Goal: Complete application form: Complete application form

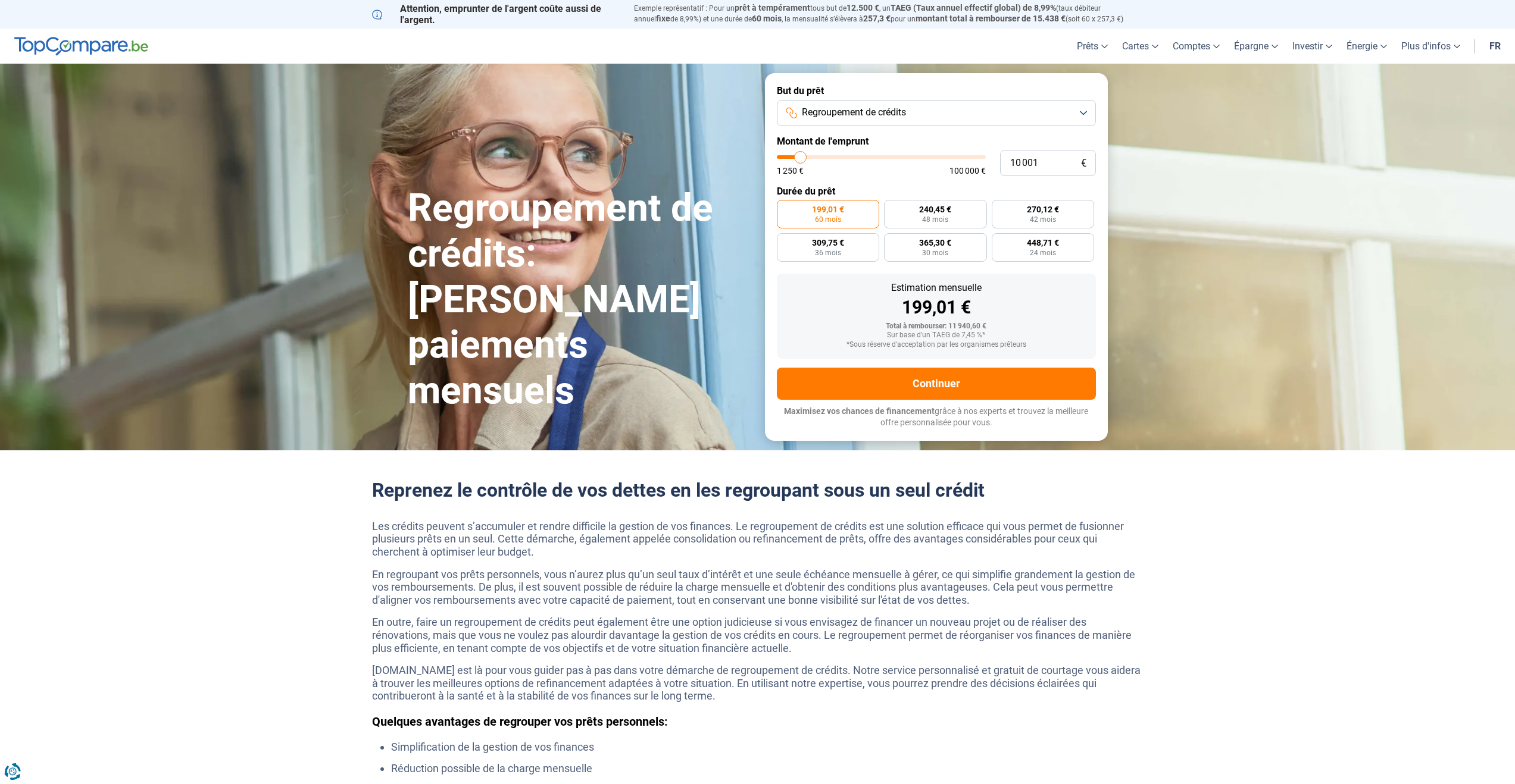
type input "11 500"
type input "11500"
type input "11 750"
type input "11750"
type input "12 500"
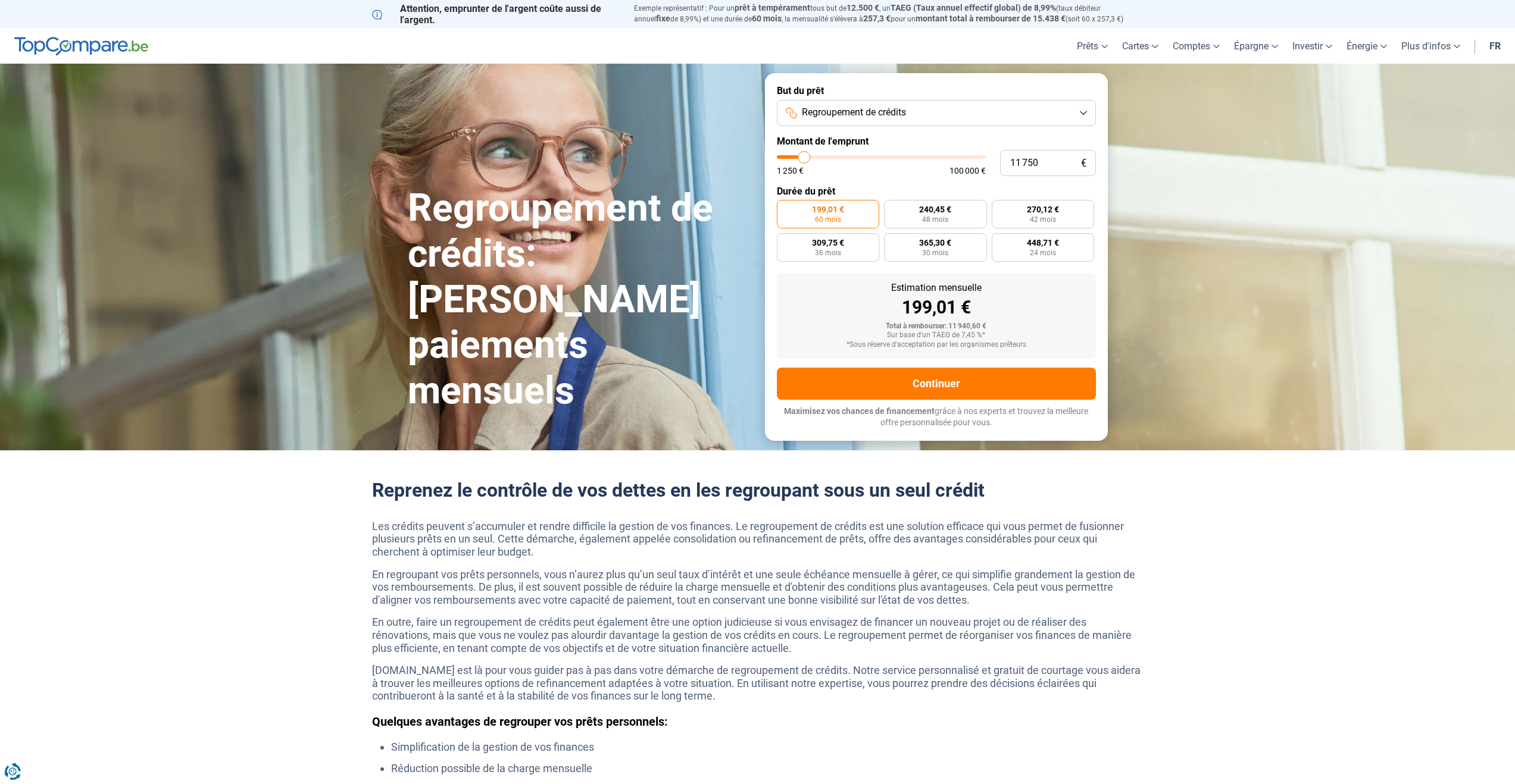
type input "12500"
type input "14 250"
type input "14250"
type input "16 000"
type input "16000"
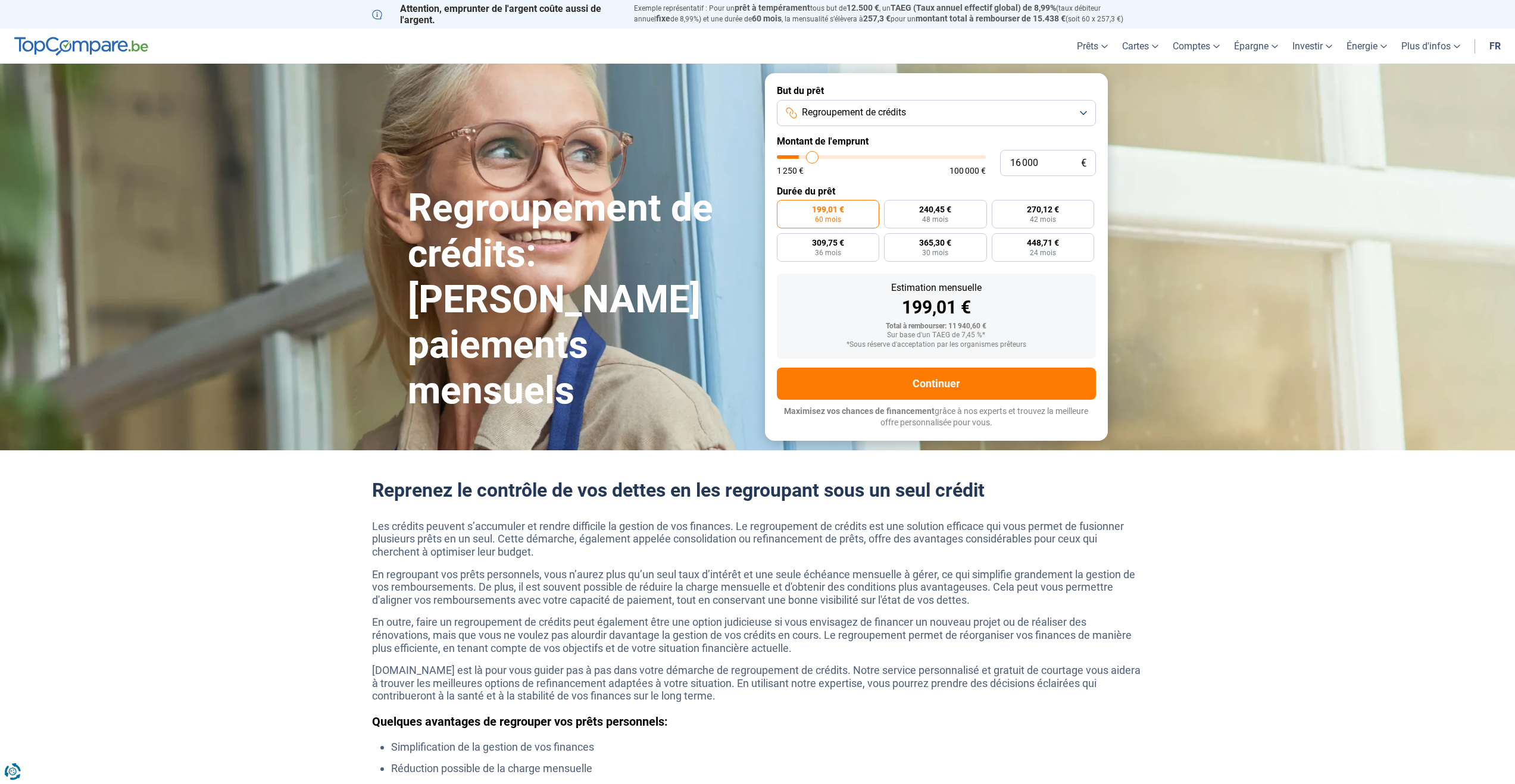
type input "17 500"
type input "17500"
type input "18 250"
type input "18250"
type input "18 500"
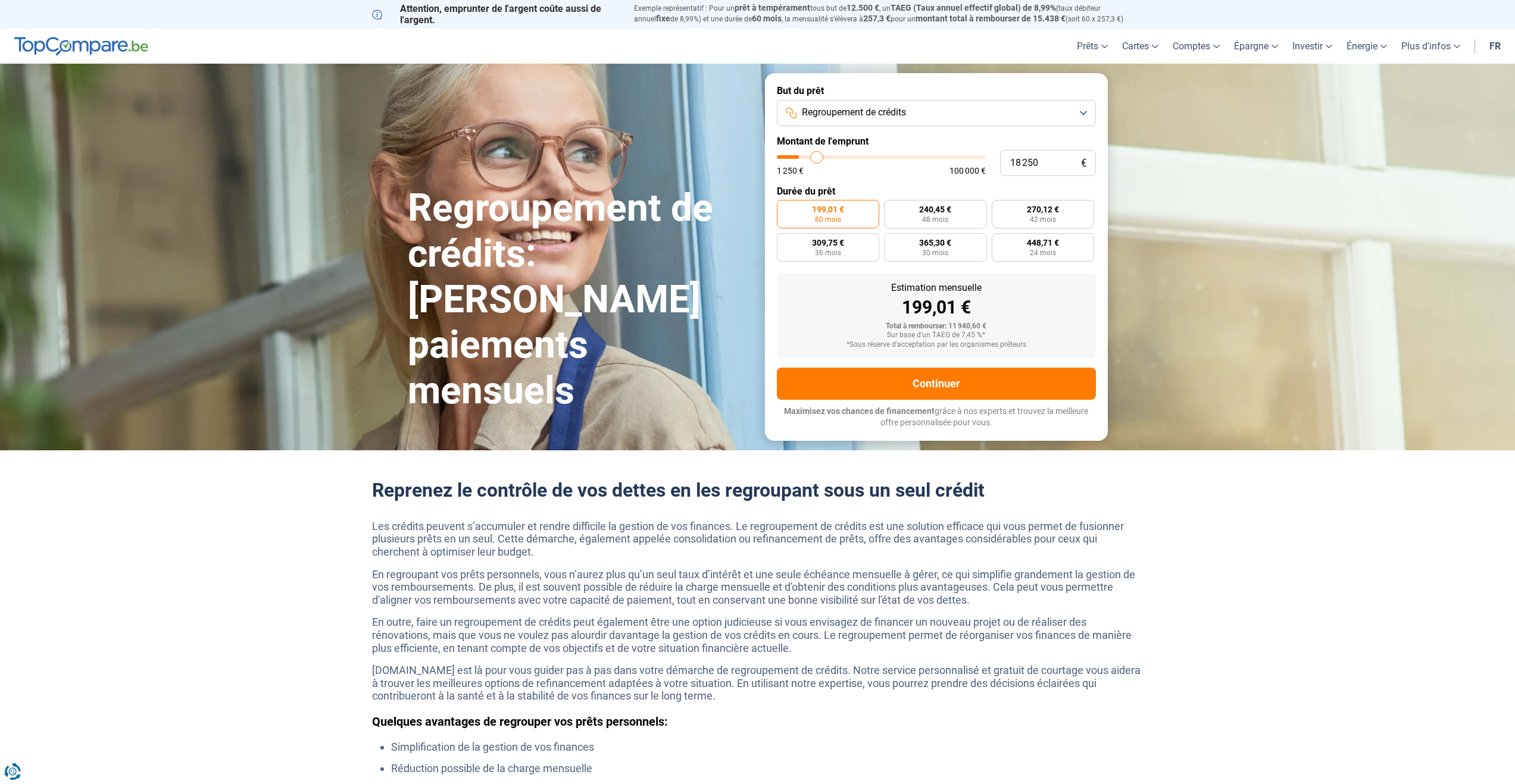
type input "18500"
type input "19 000"
type input "19000"
type input "20 000"
type input "20000"
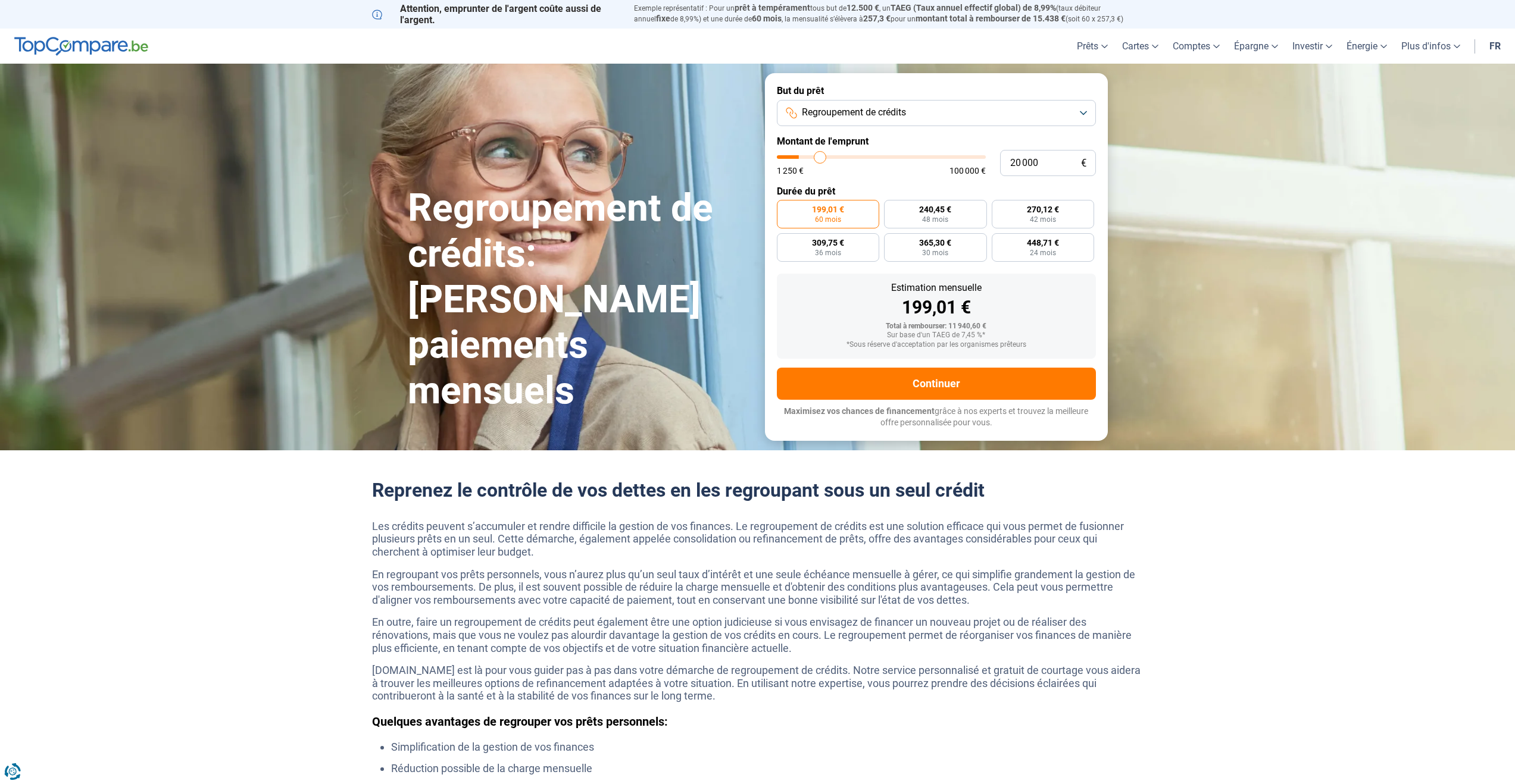
type input "21 500"
type input "21500"
type input "23 250"
type input "23250"
type input "25 000"
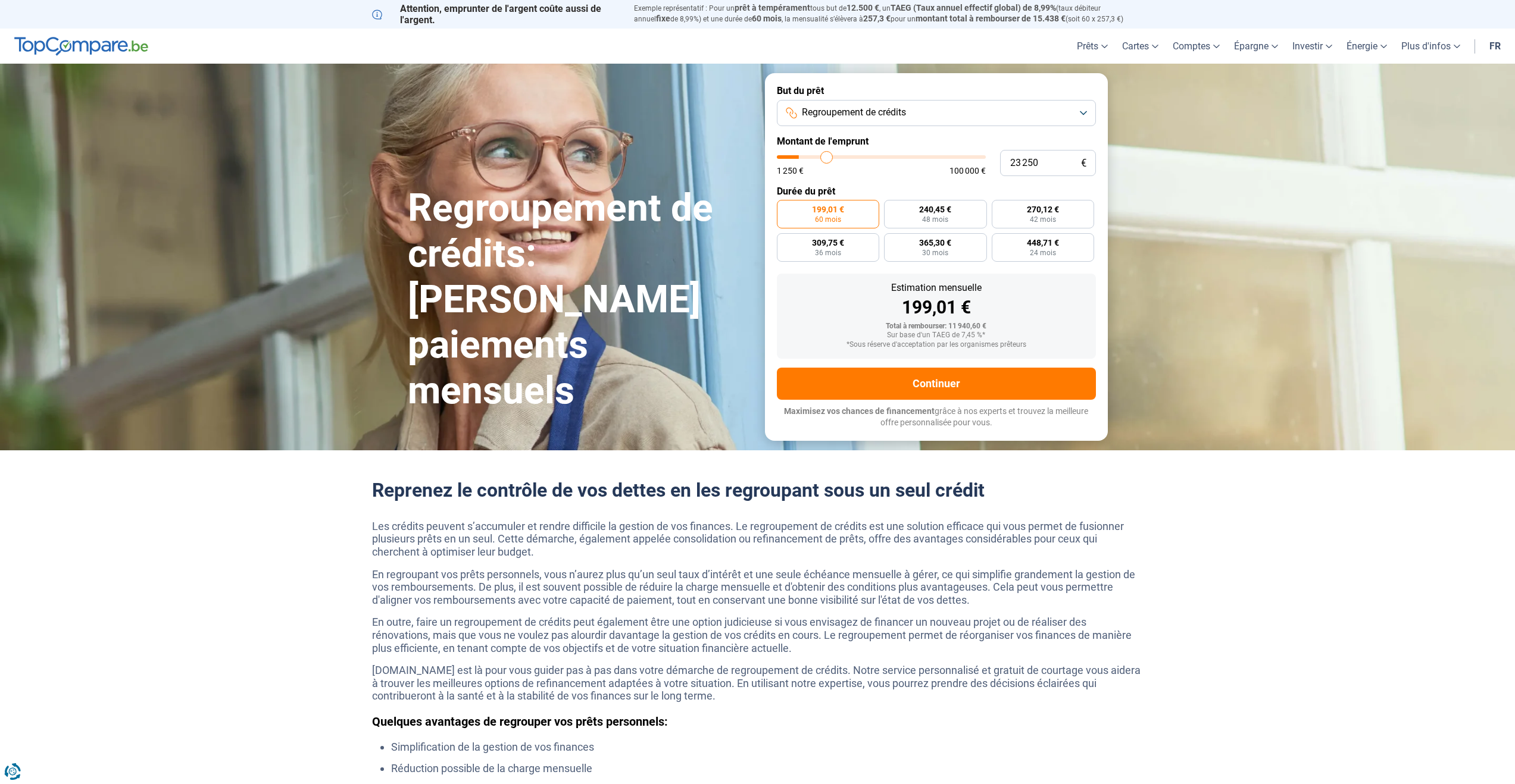
type input "25000"
type input "25 750"
type input "25750"
type input "26 250"
type input "26250"
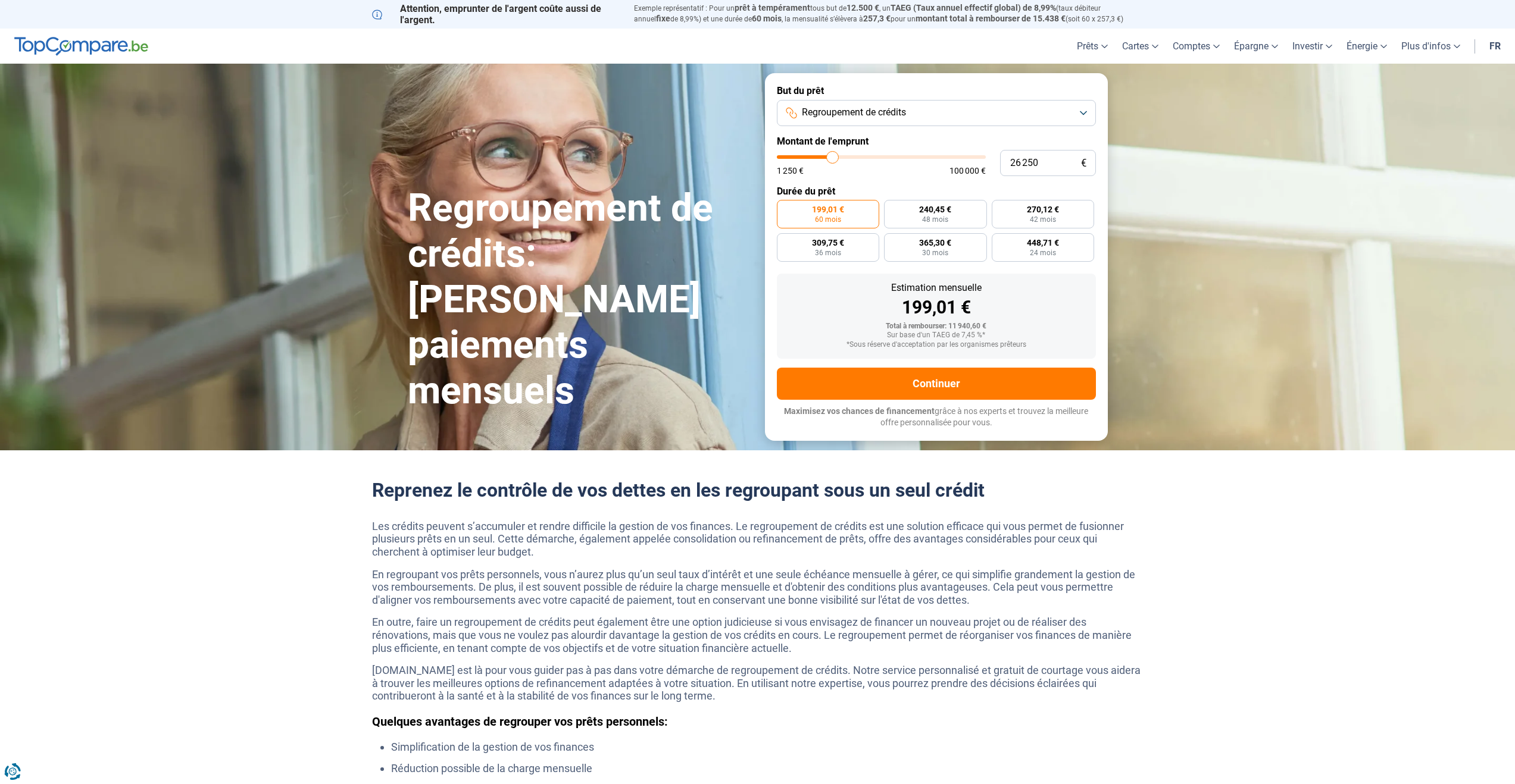
type input "27 000"
type input "27000"
type input "28 500"
type input "28500"
type input "30 500"
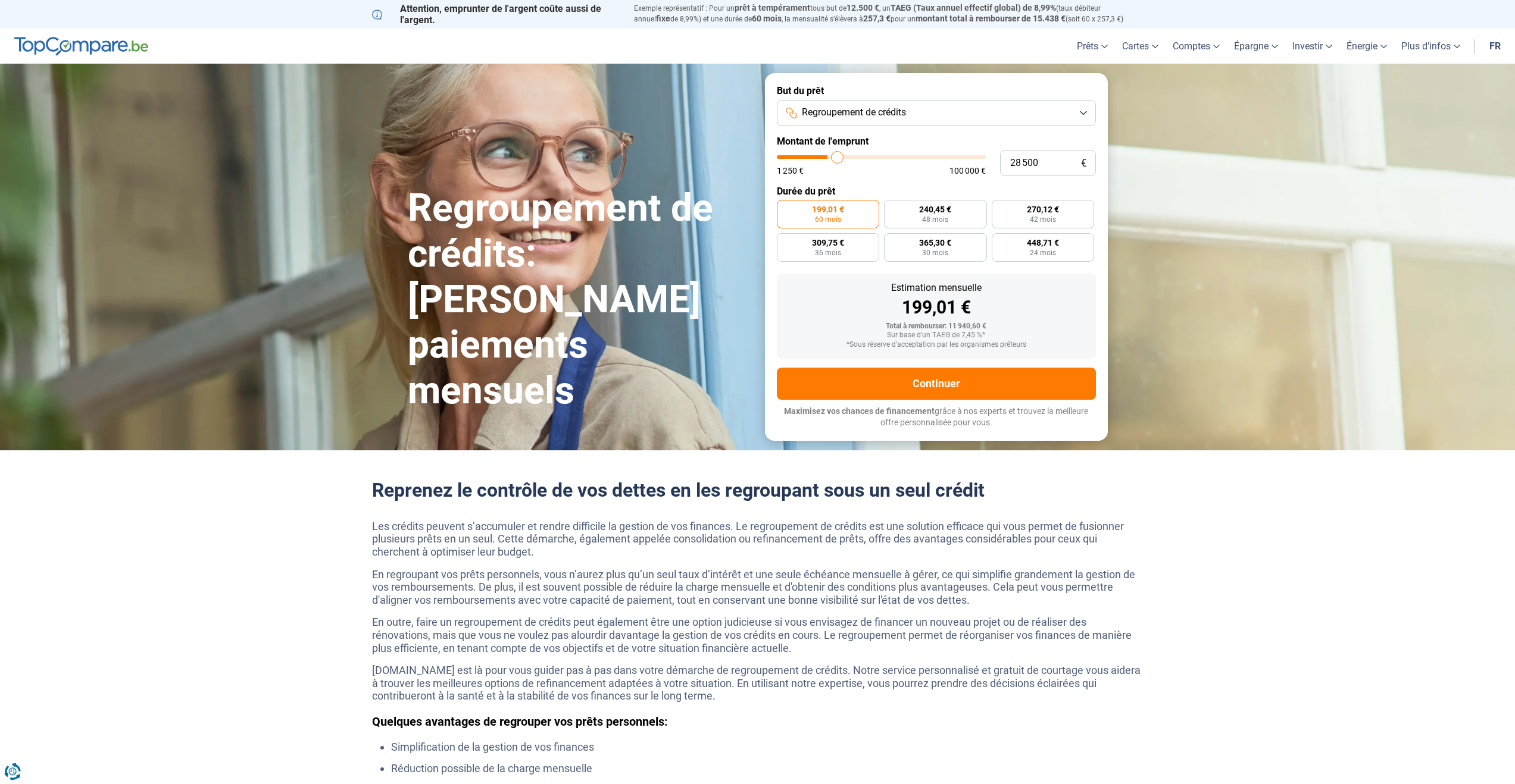
type input "30500"
type input "32 000"
type input "32000"
type input "33 000"
type input "33000"
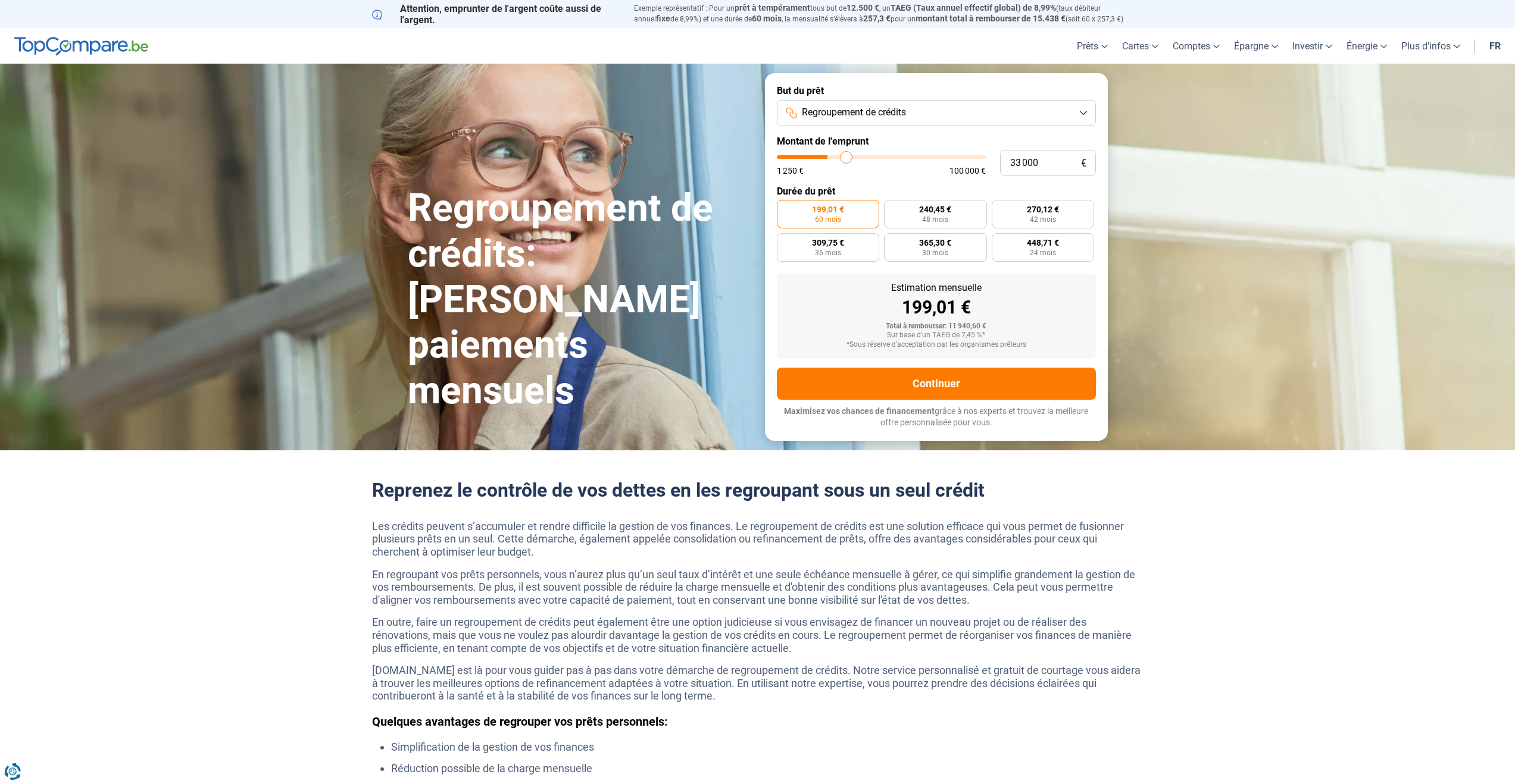
type input "33 250"
type input "33250"
type input "33 500"
type input "33500"
type input "33 250"
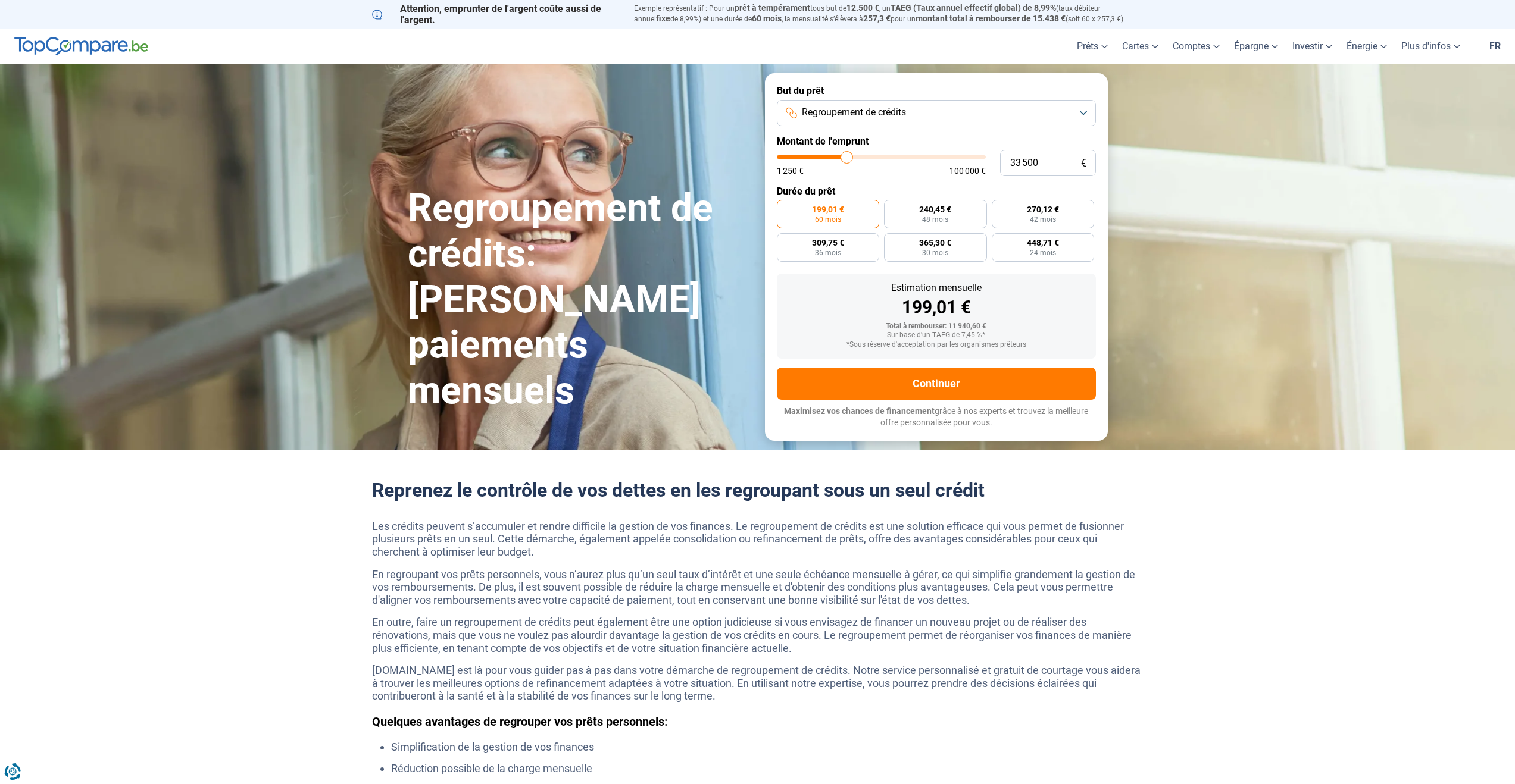
type input "33250"
type input "33 000"
type input "33000"
type input "32 750"
type input "32750"
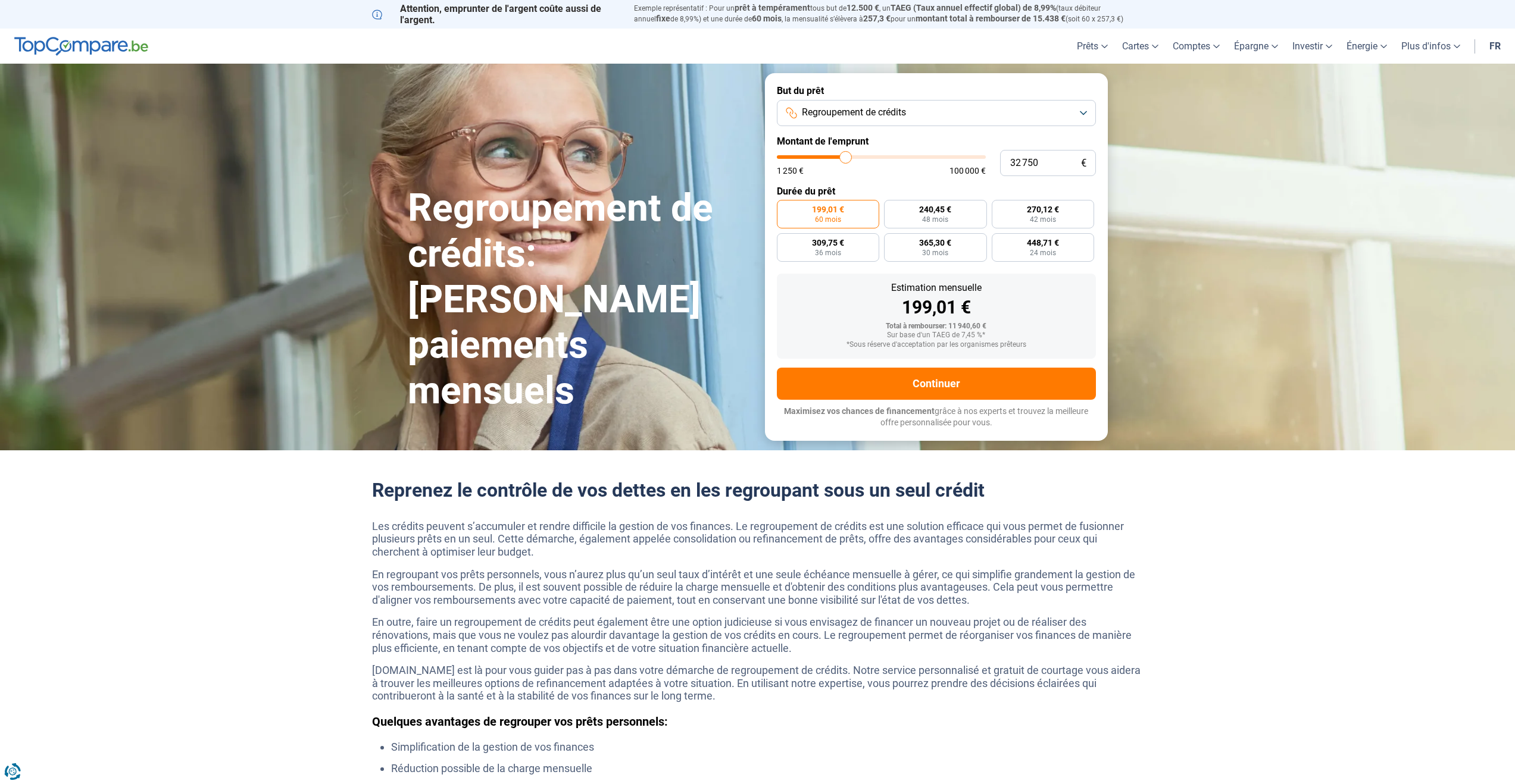
type input "32 500"
type input "32500"
type input "32 250"
type input "32250"
type input "32 000"
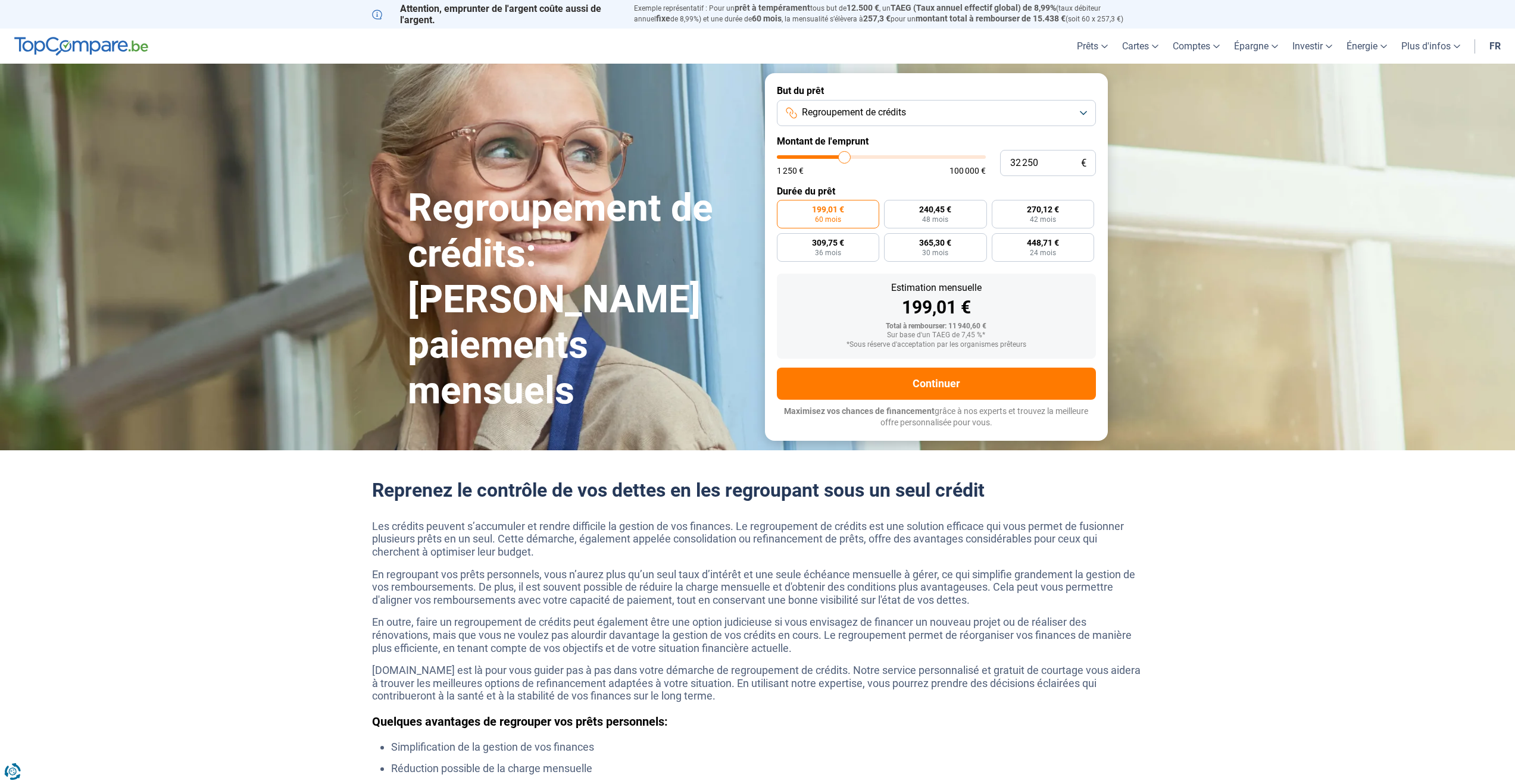
type input "32000"
type input "31 750"
type input "31750"
type input "31 500"
type input "31500"
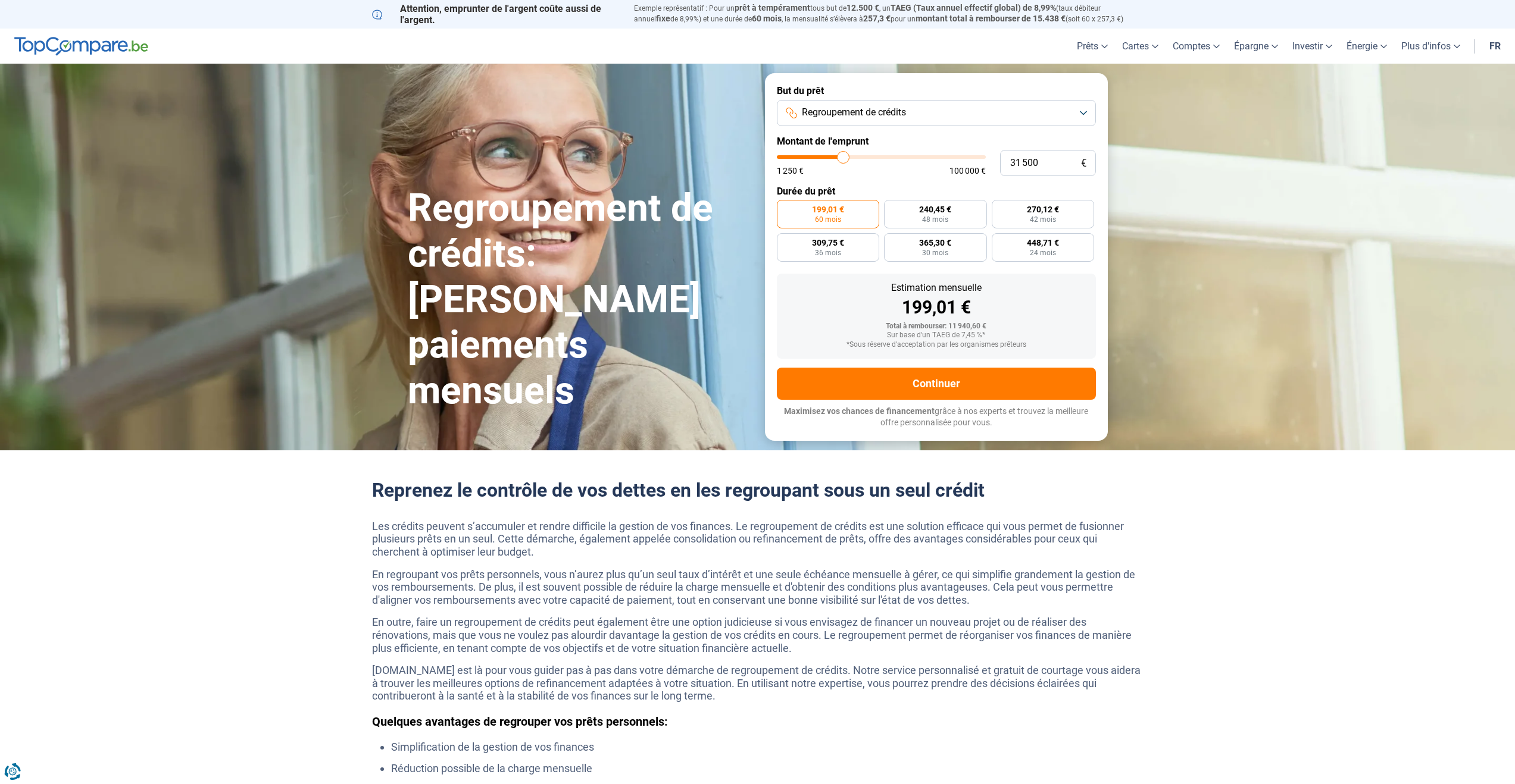
type input "31 000"
type input "31000"
type input "29 250"
type input "29250"
type input "26 250"
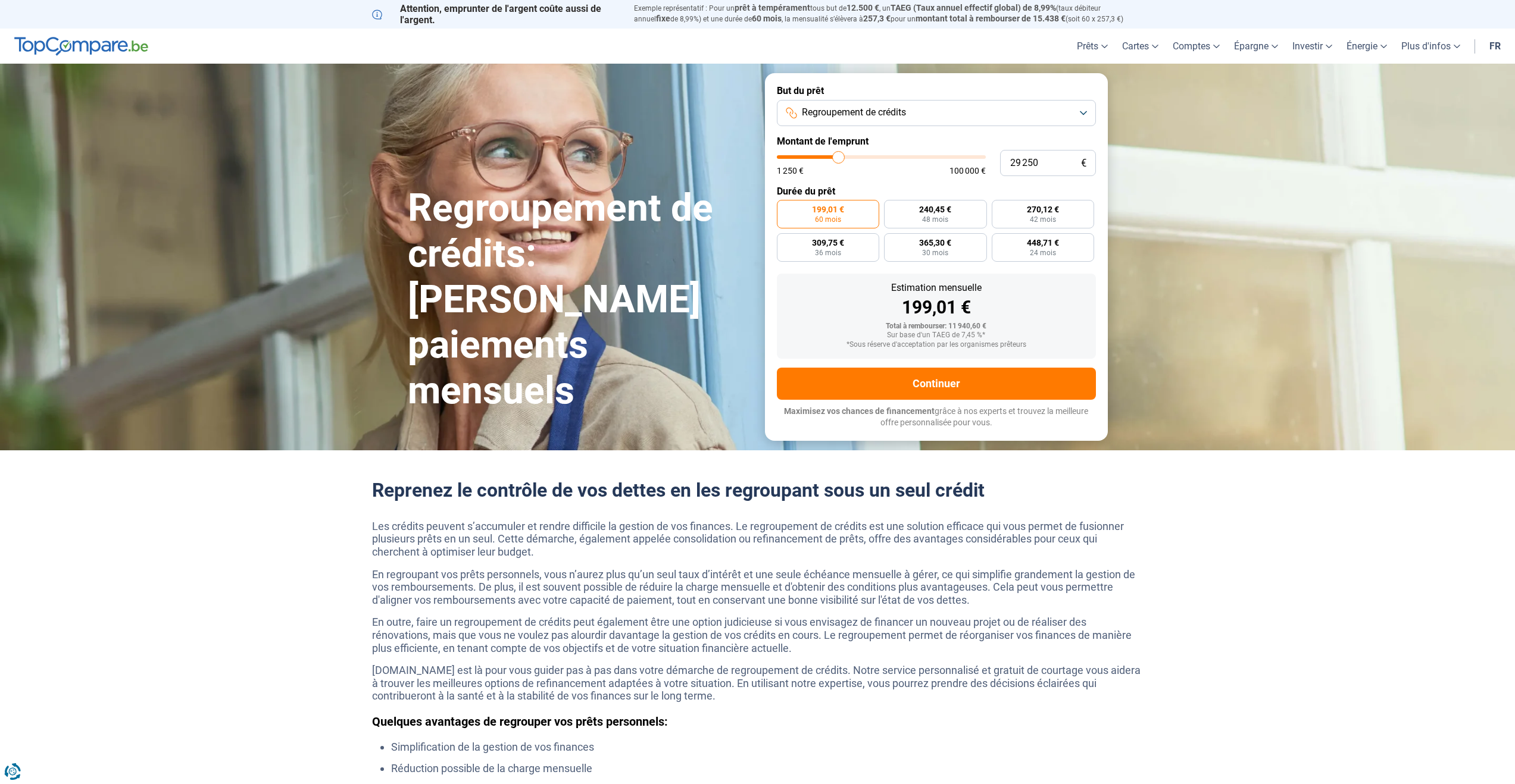
type input "26250"
type input "23 250"
type input "23250"
type input "21 500"
type input "21500"
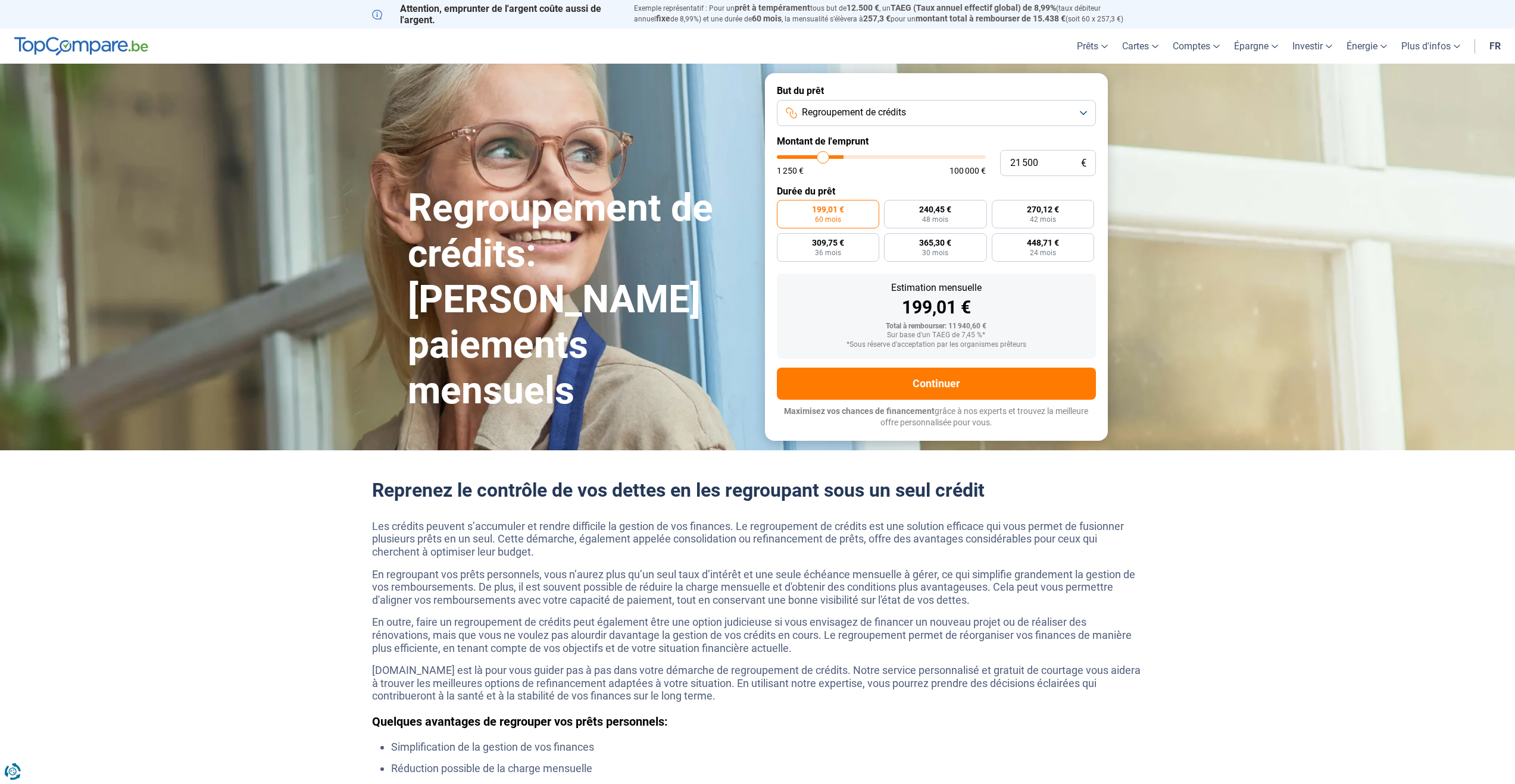
type input "20 750"
type input "20750"
type input "20 500"
type input "20500"
type input "21 000"
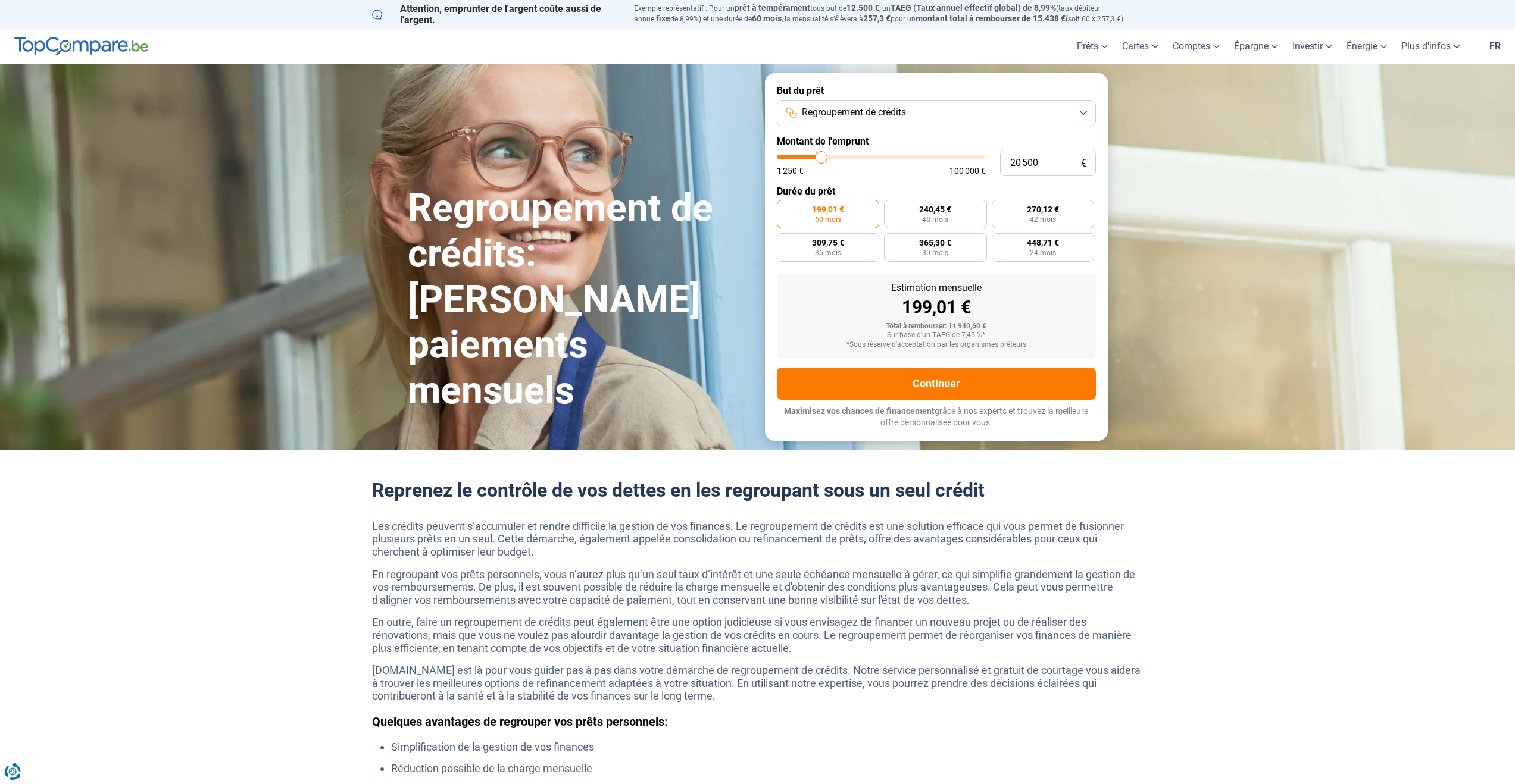
type input "21000"
type input "22 000"
type input "22000"
type input "22 500"
type input "22500"
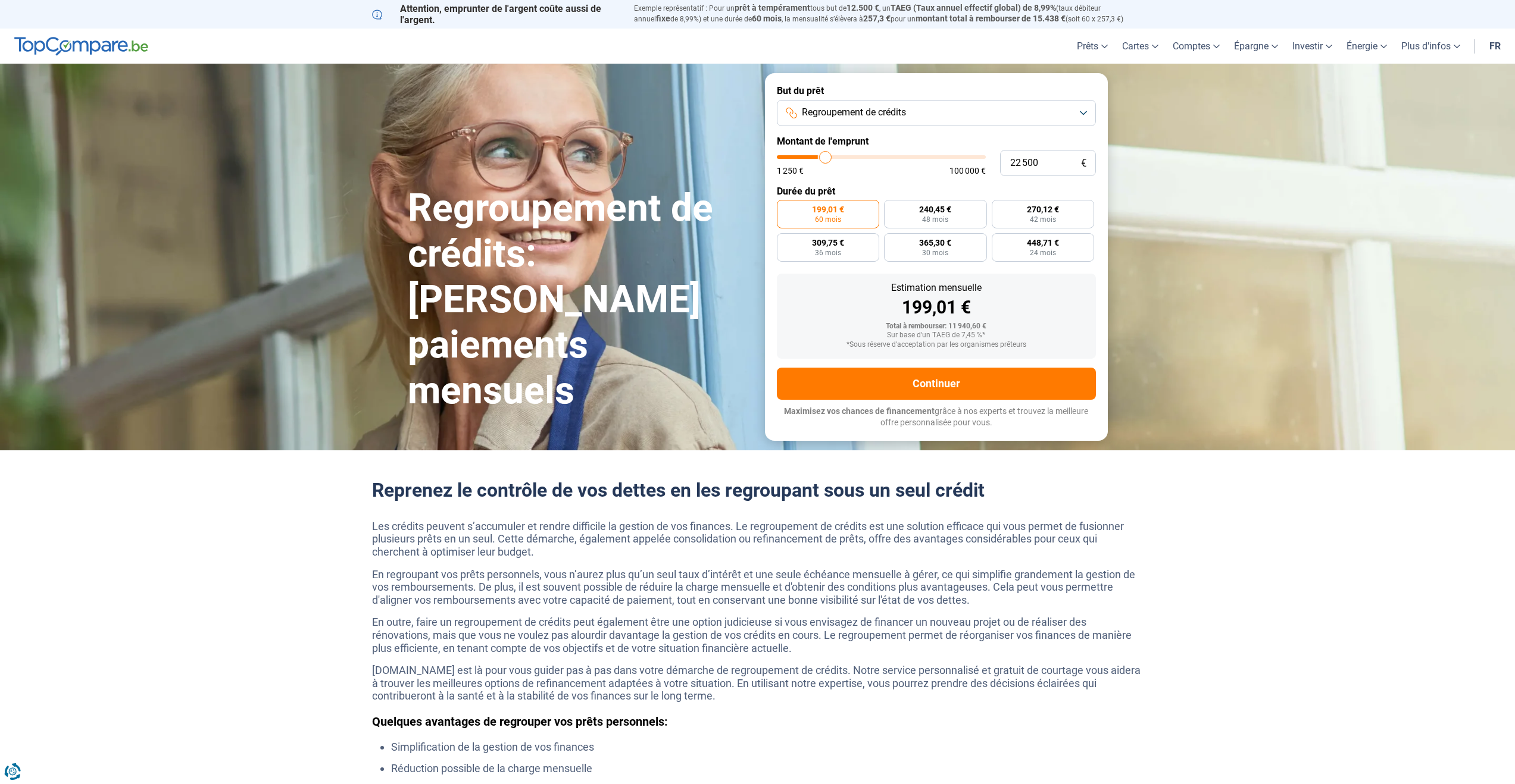
type input "22 750"
type input "22750"
type input "23 000"
type input "23000"
type input "23 250"
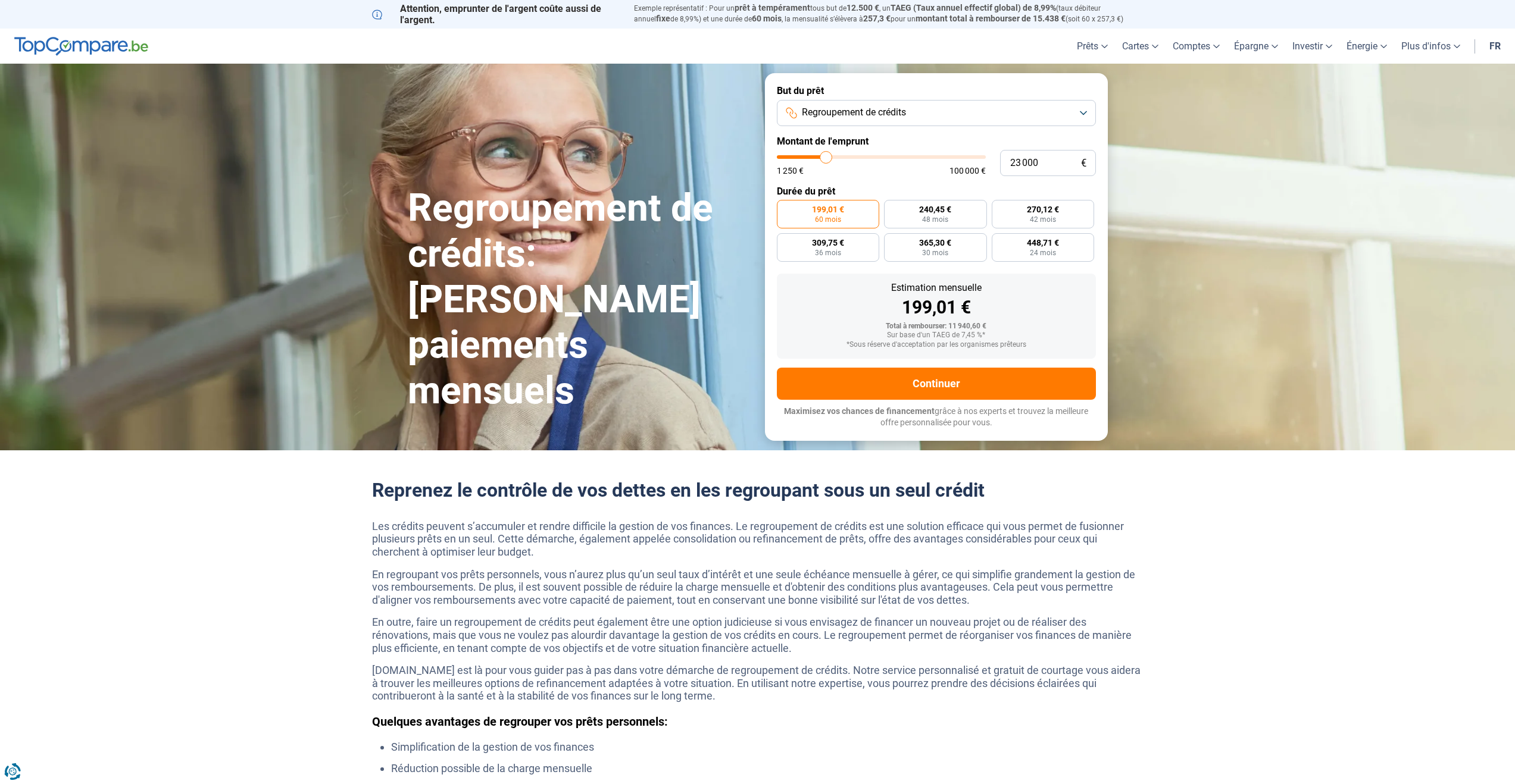
type input "23250"
type input "23 500"
type input "23500"
type input "23 750"
type input "23750"
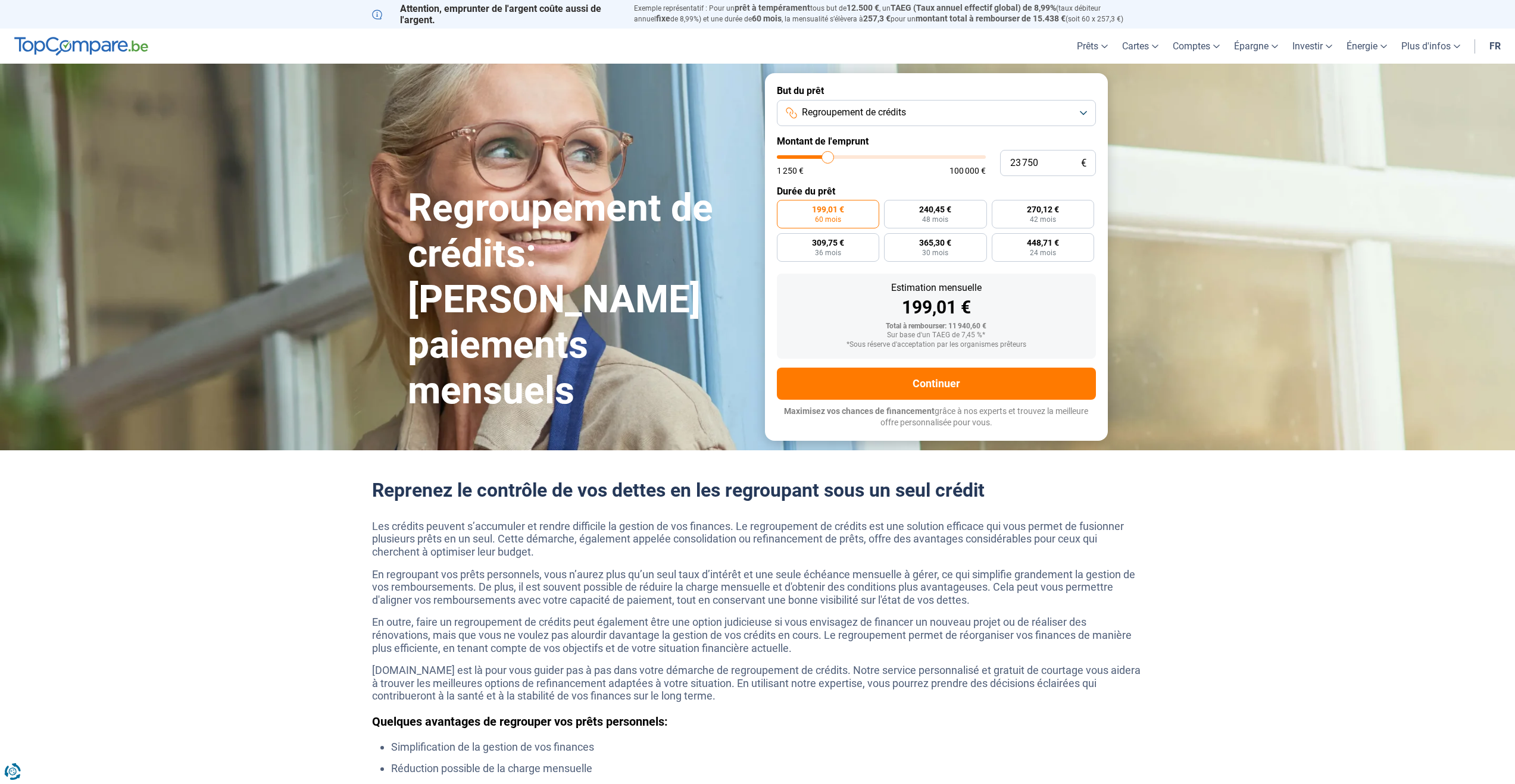
type input "24 000"
type input "24000"
type input "24 500"
type input "24500"
type input "24 750"
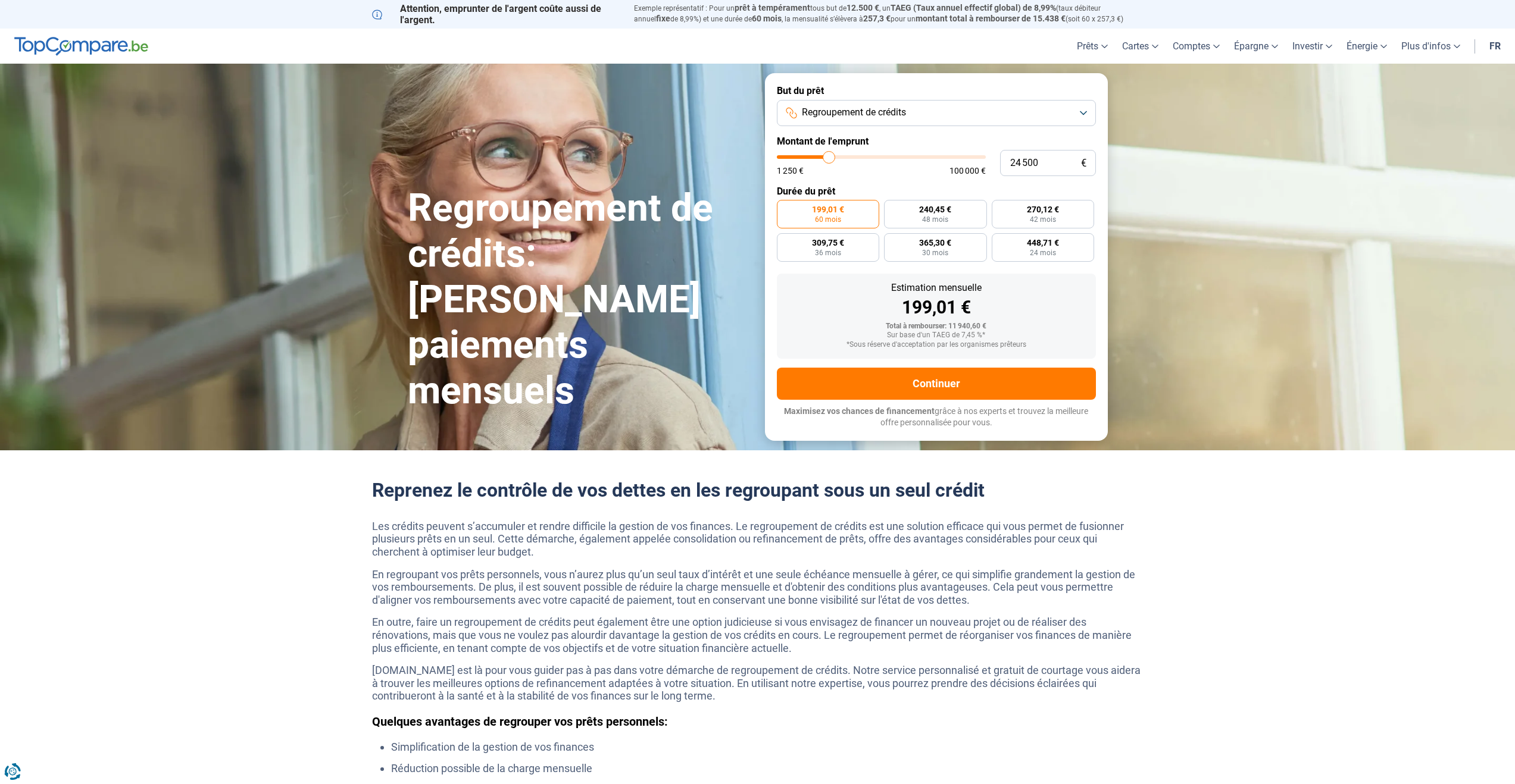
type input "24750"
type input "25 000"
type input "25000"
type input "25 250"
type input "25250"
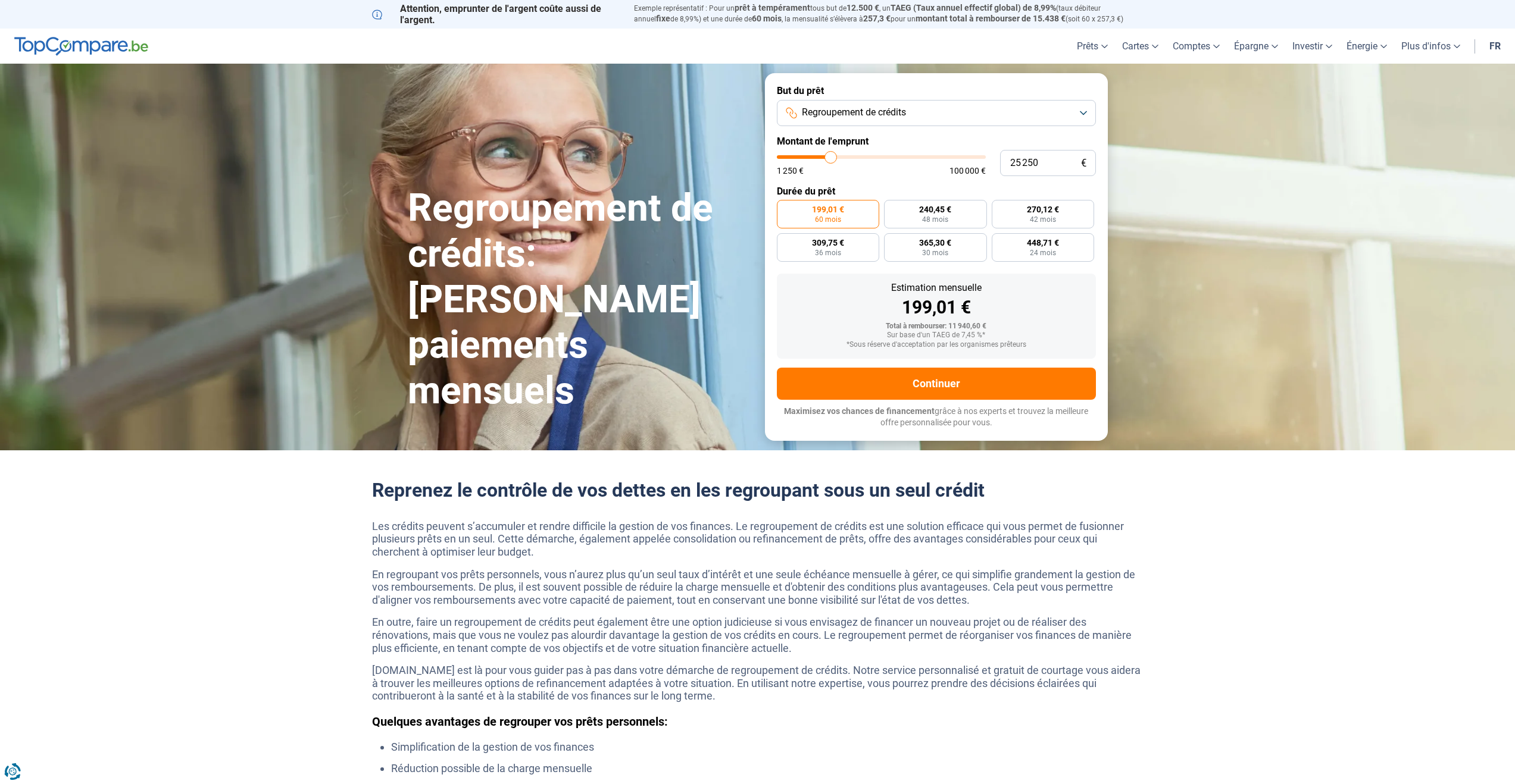
type input "25 500"
type input "25500"
type input "25 750"
type input "25750"
type input "26 000"
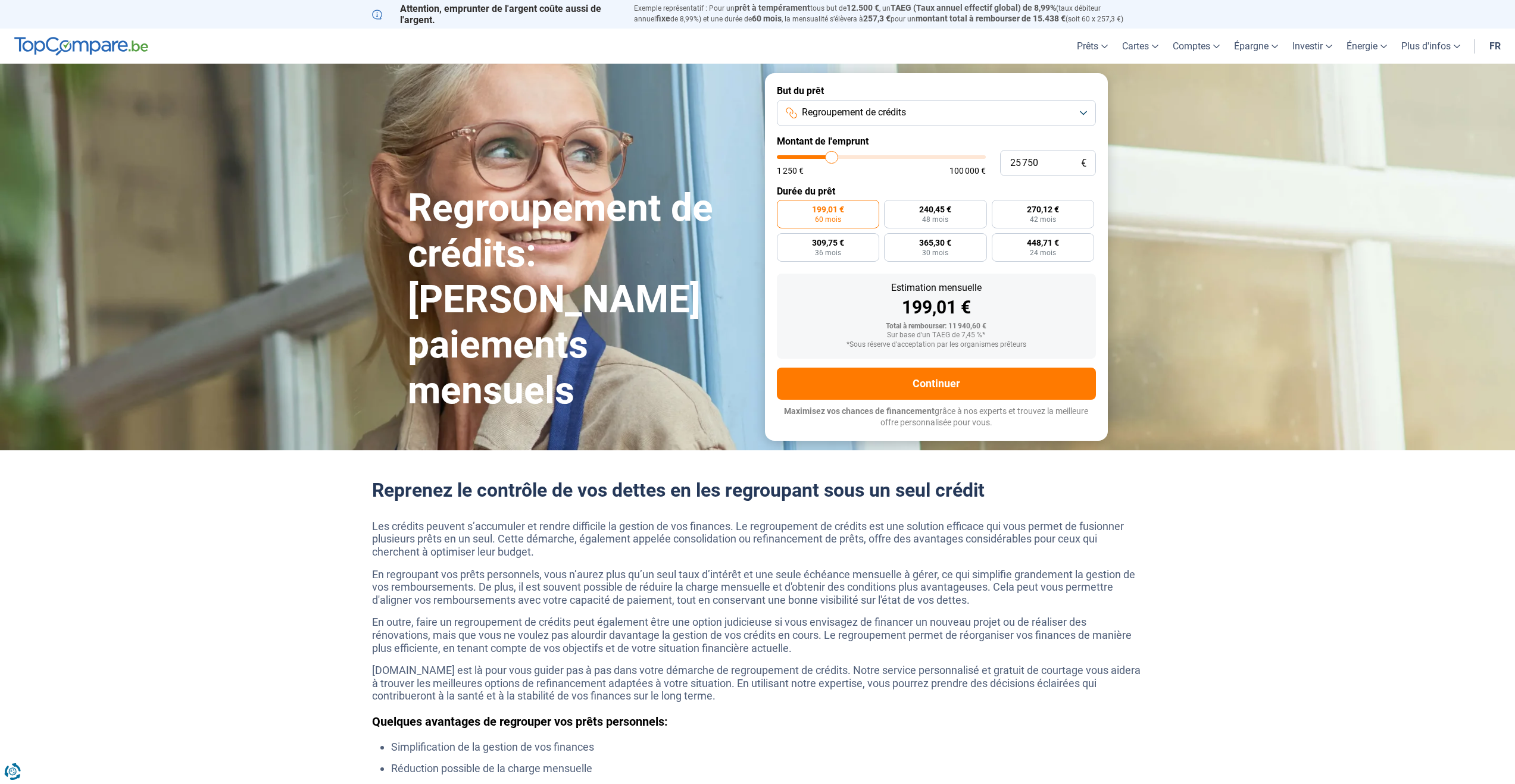
type input "26000"
type input "26 250"
type input "26250"
type input "26 500"
type input "26500"
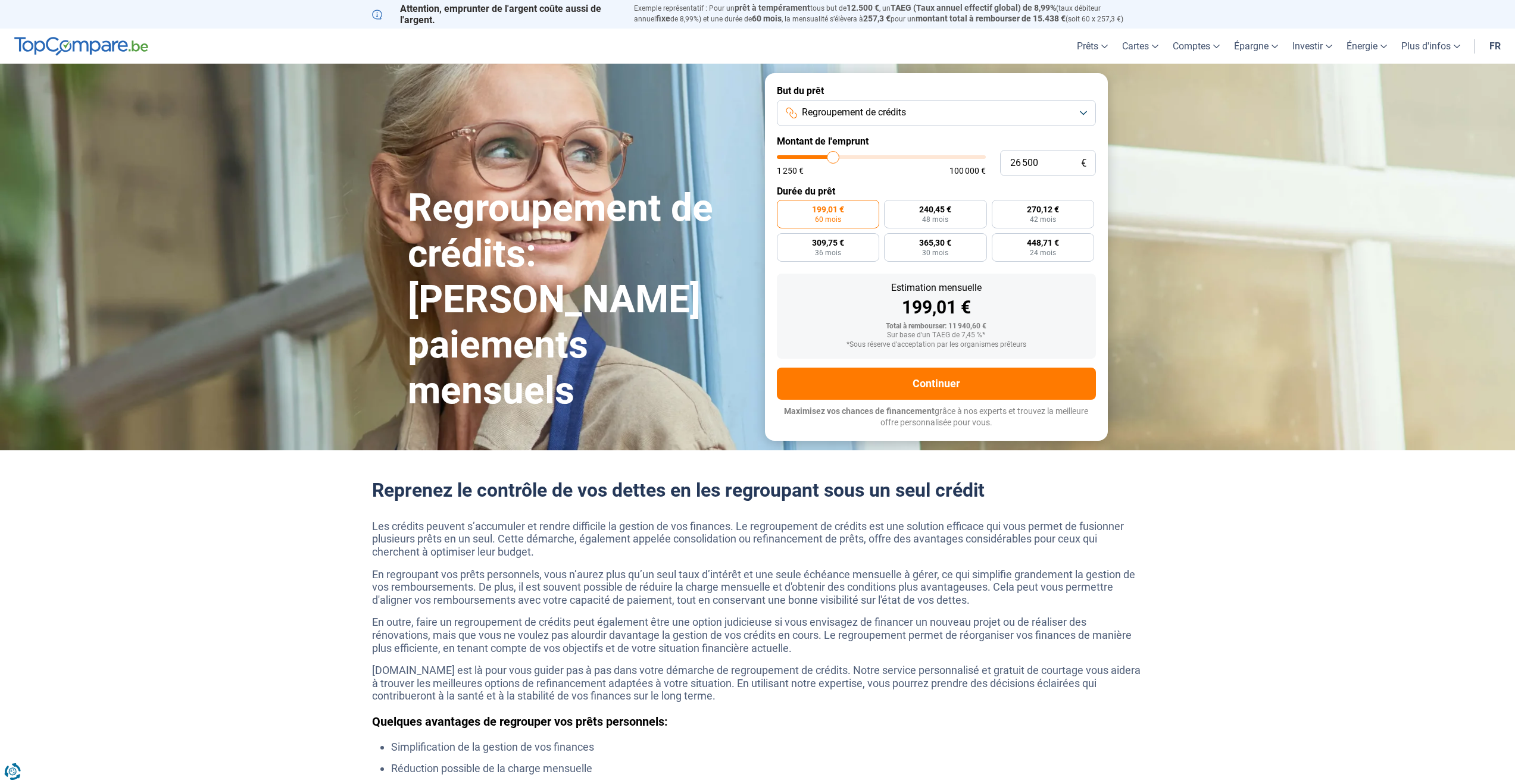
type input "26 750"
type input "26750"
type input "27 000"
type input "27000"
type input "27 250"
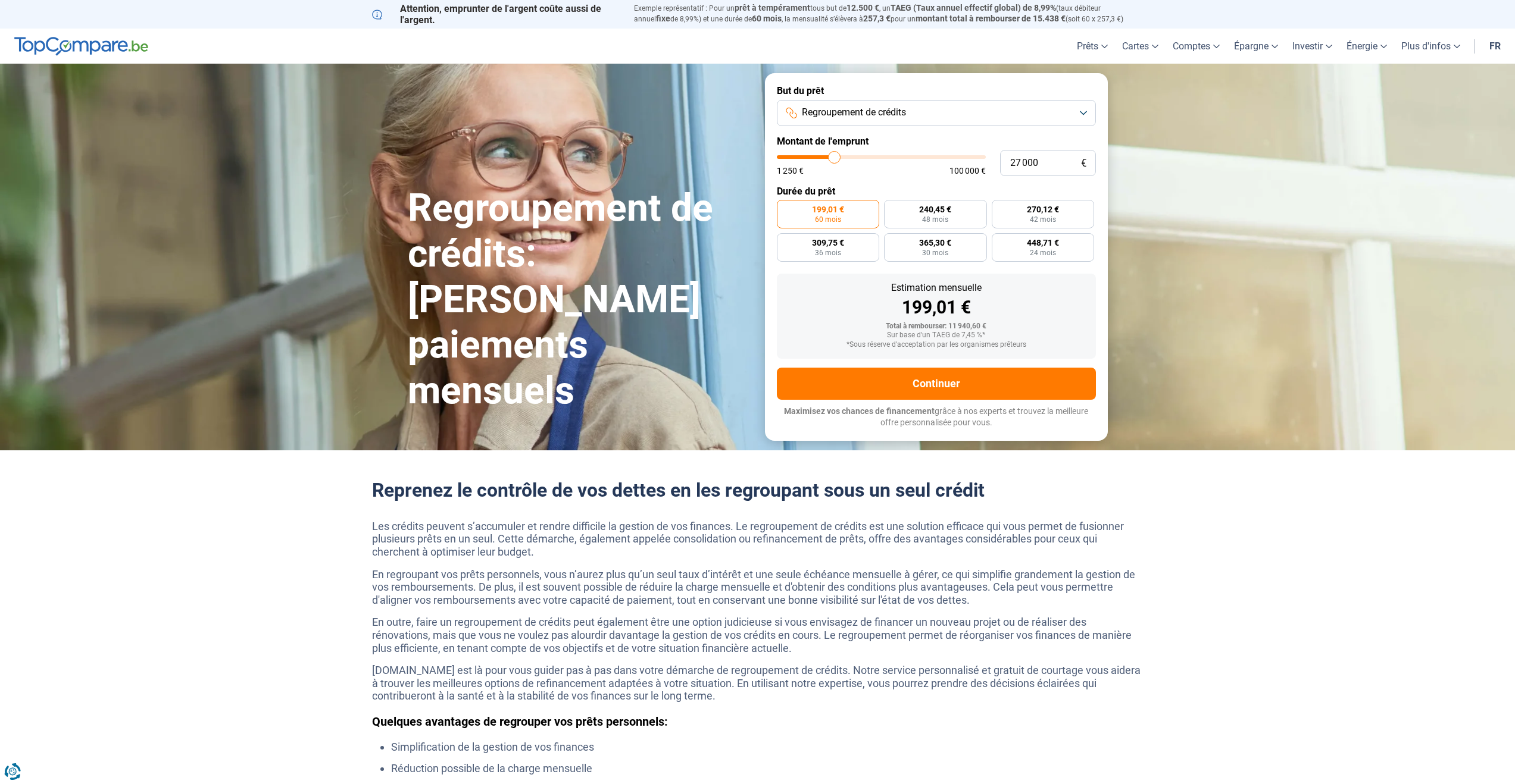
type input "27250"
type input "27 750"
type input "27750"
type input "28 250"
type input "28250"
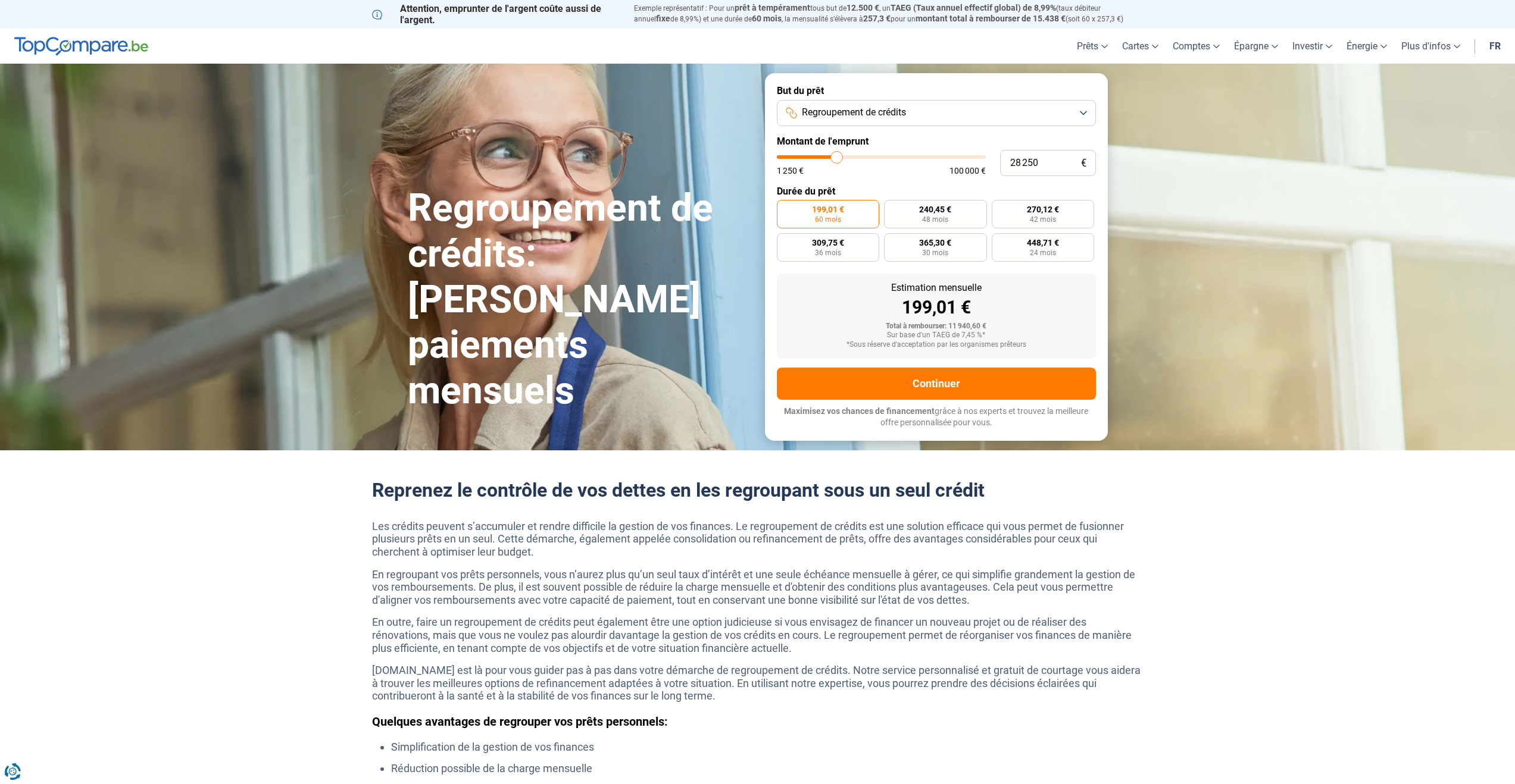
type input "28 750"
type input "28750"
type input "29 000"
type input "29000"
type input "29 750"
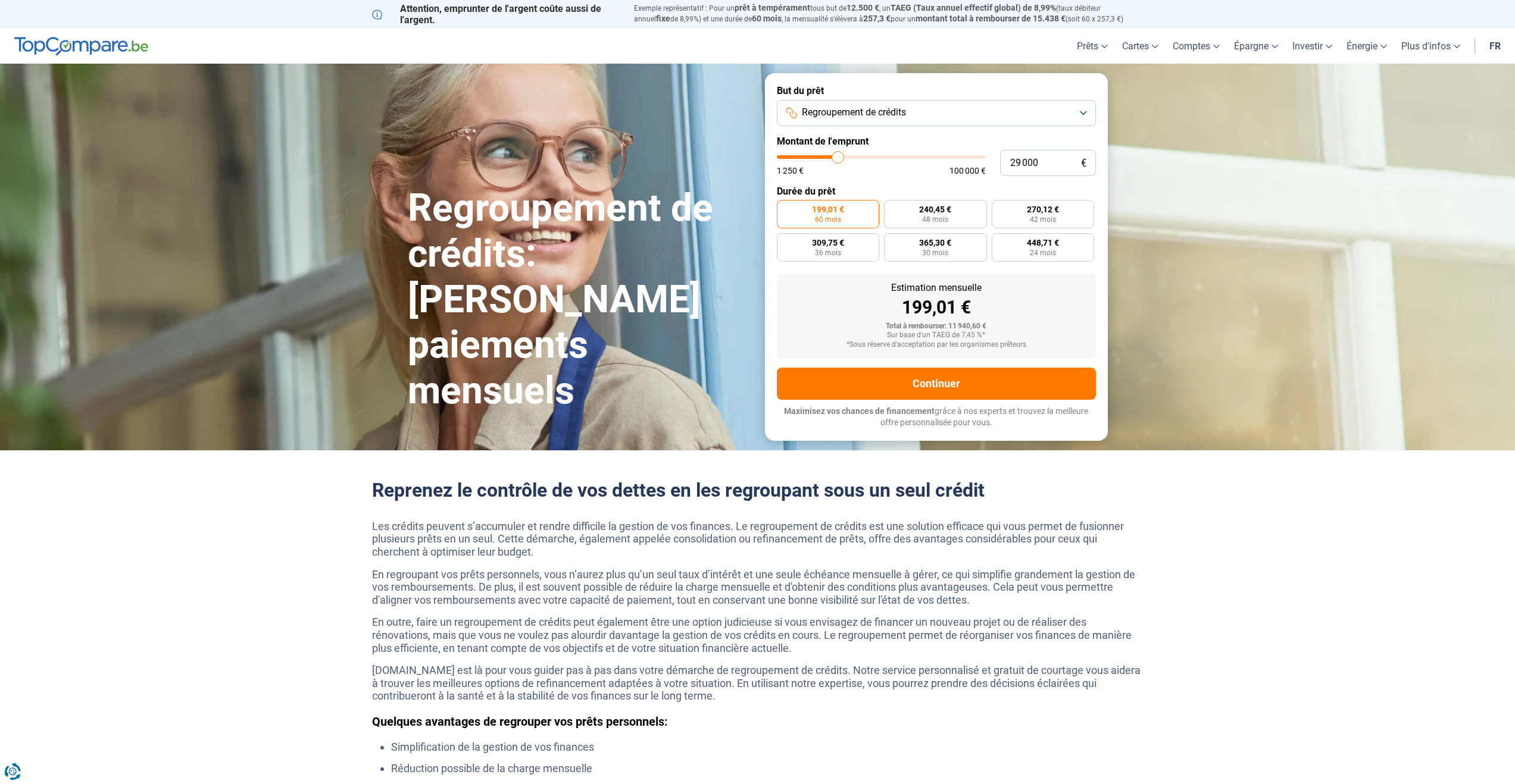
type input "29750"
type input "31 000"
type input "31000"
type input "32 000"
type input "32000"
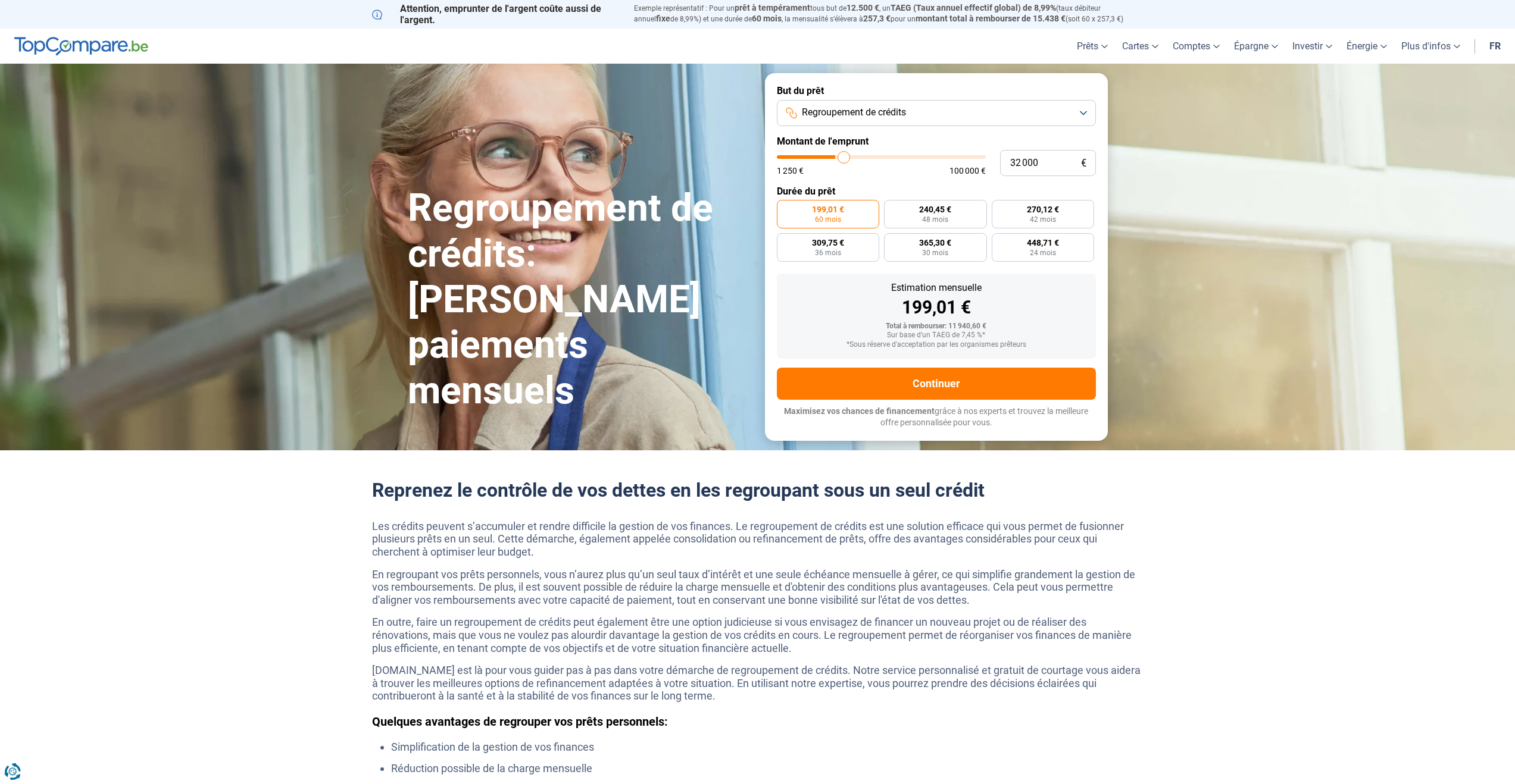
type input "32 500"
type input "32500"
type input "32 000"
type input "32000"
type input "31 500"
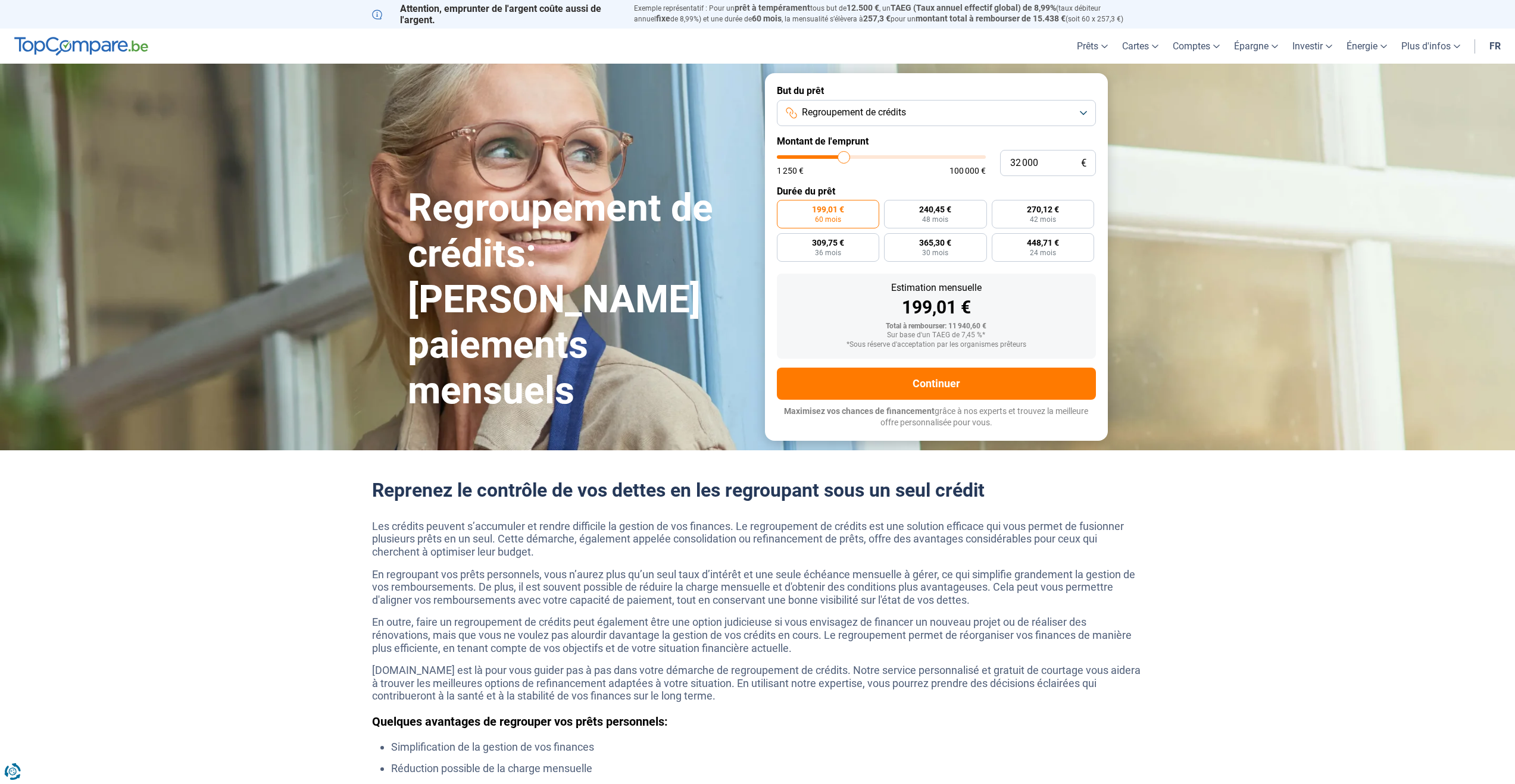
type input "31500"
type input "30 500"
type input "30500"
type input "30 000"
type input "30000"
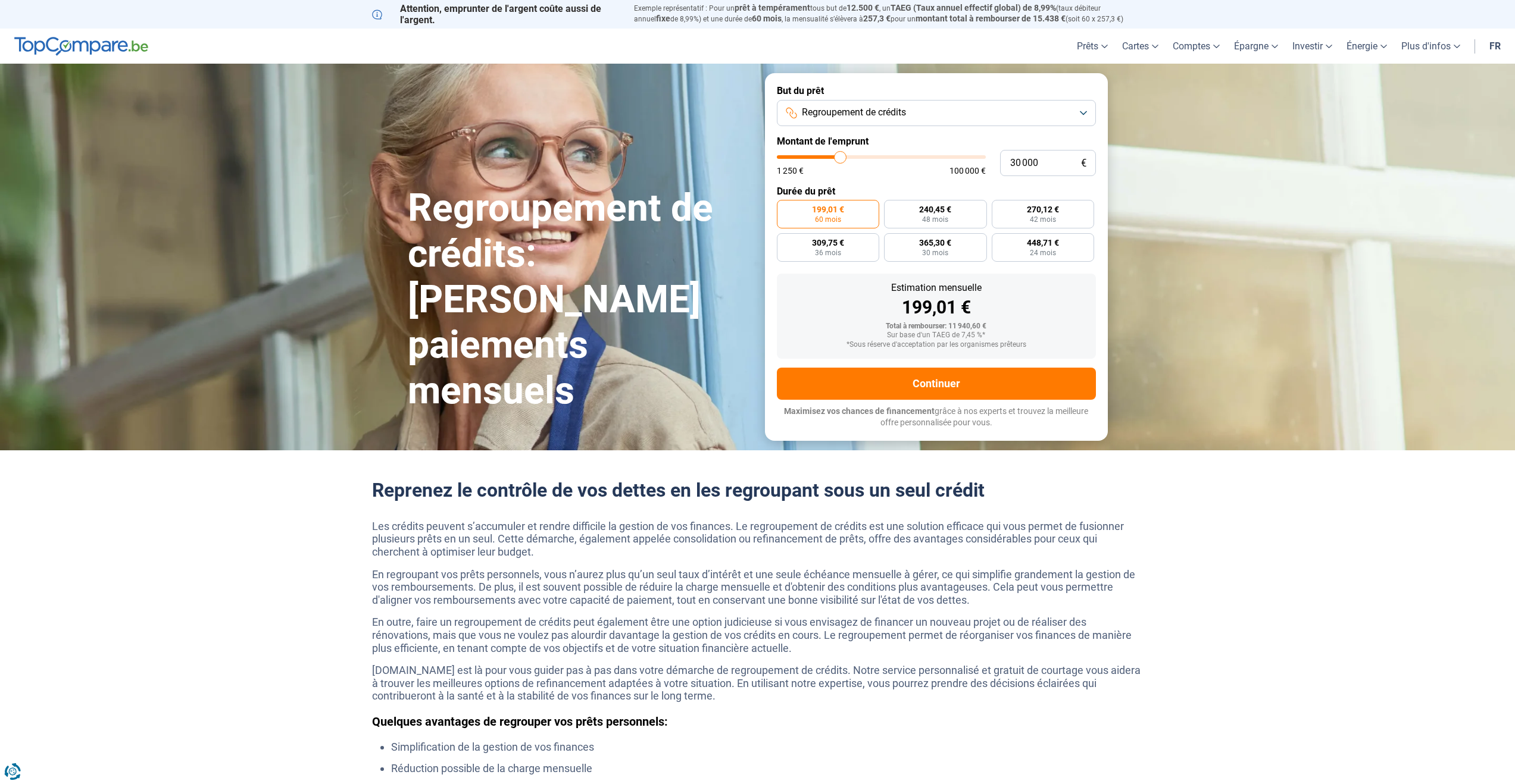
type input "30 250"
type input "30250"
type input "30 750"
type input "30750"
type input "31 000"
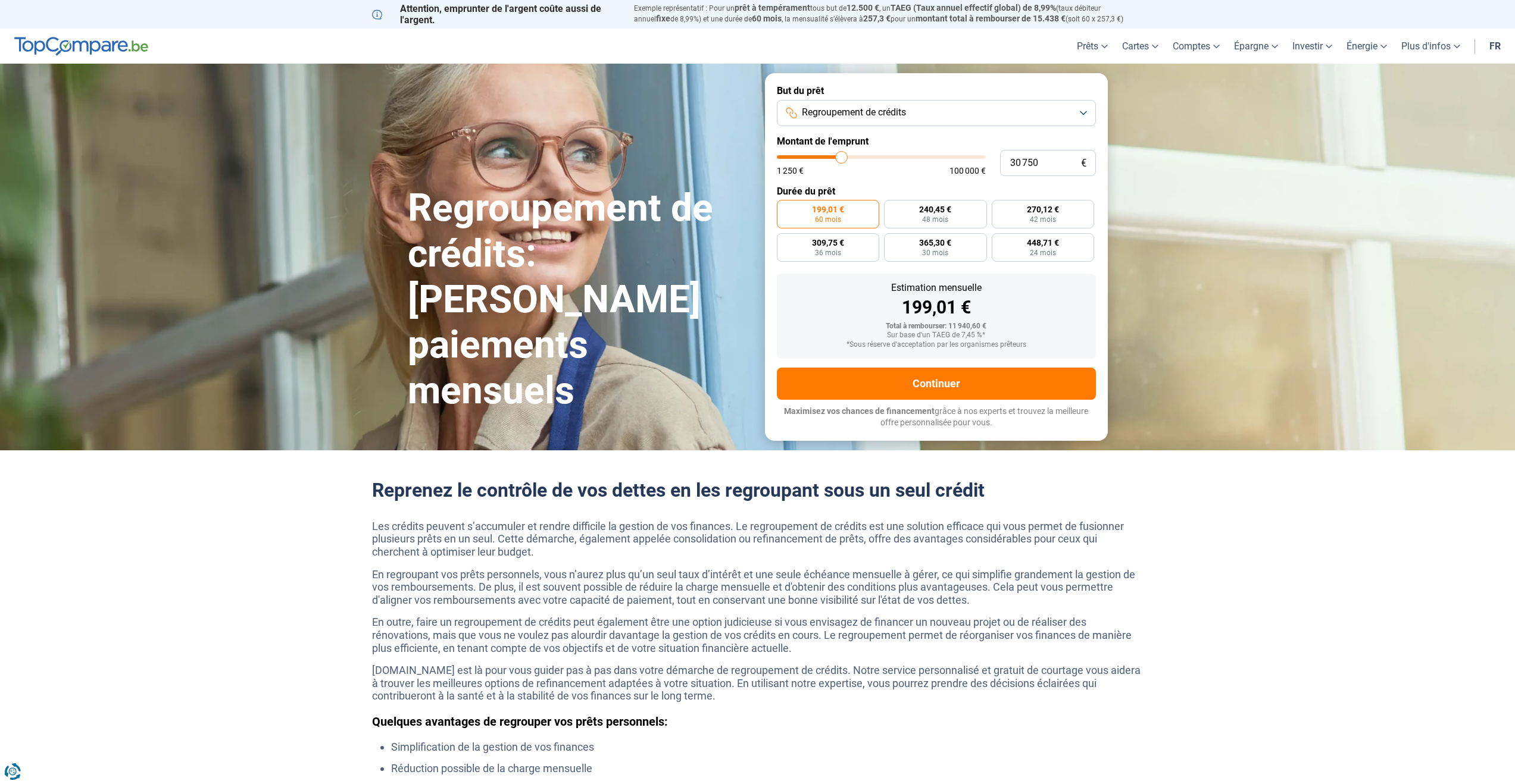
type input "31000"
type input "30 750"
type input "30750"
type input "30 500"
drag, startPoint x: 803, startPoint y: 153, endPoint x: 842, endPoint y: 151, distance: 39.1
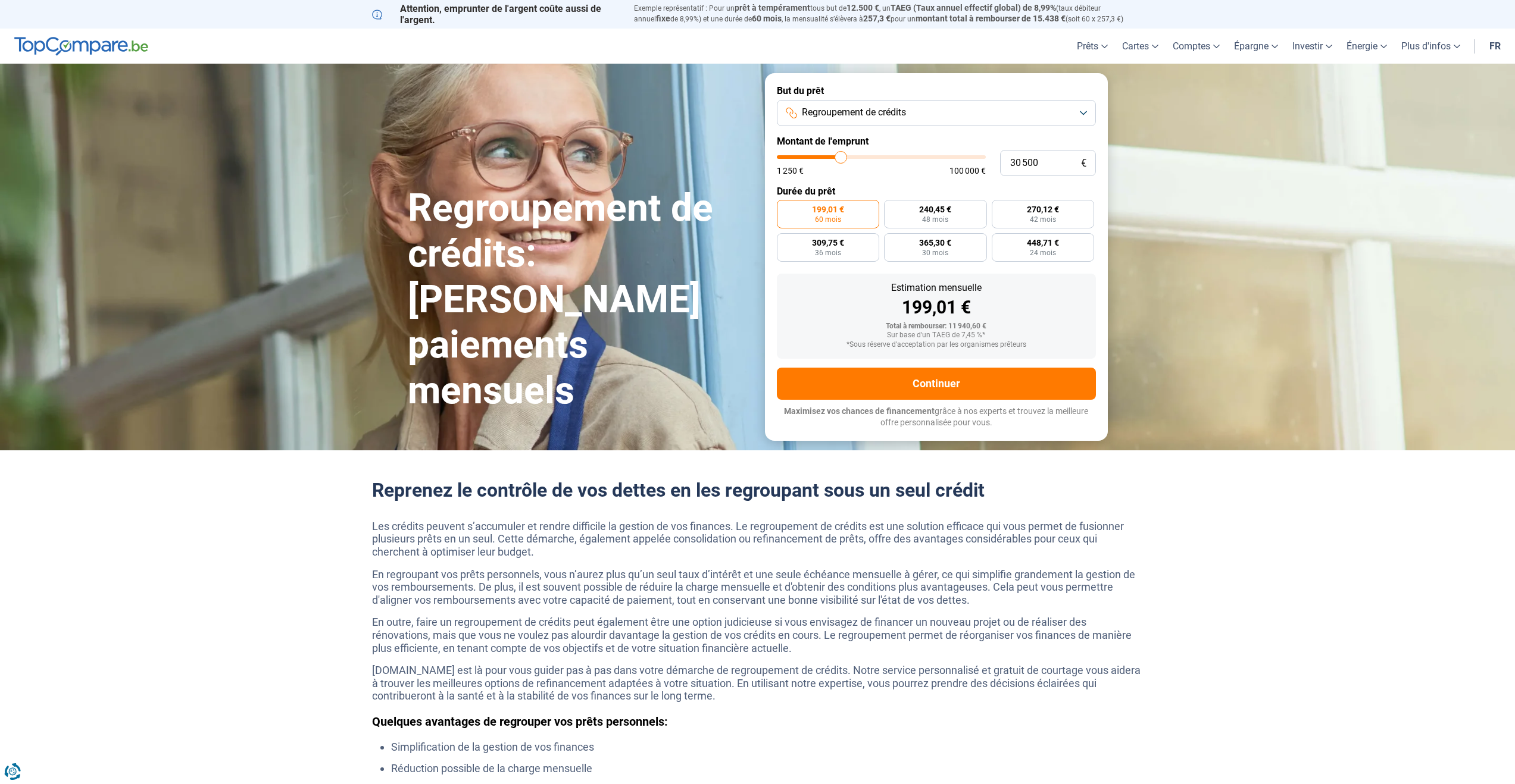
type input "30500"
click at [842, 156] on input "range" at bounding box center [881, 158] width 209 height 4
radio input "false"
type input "30 250"
type input "30250"
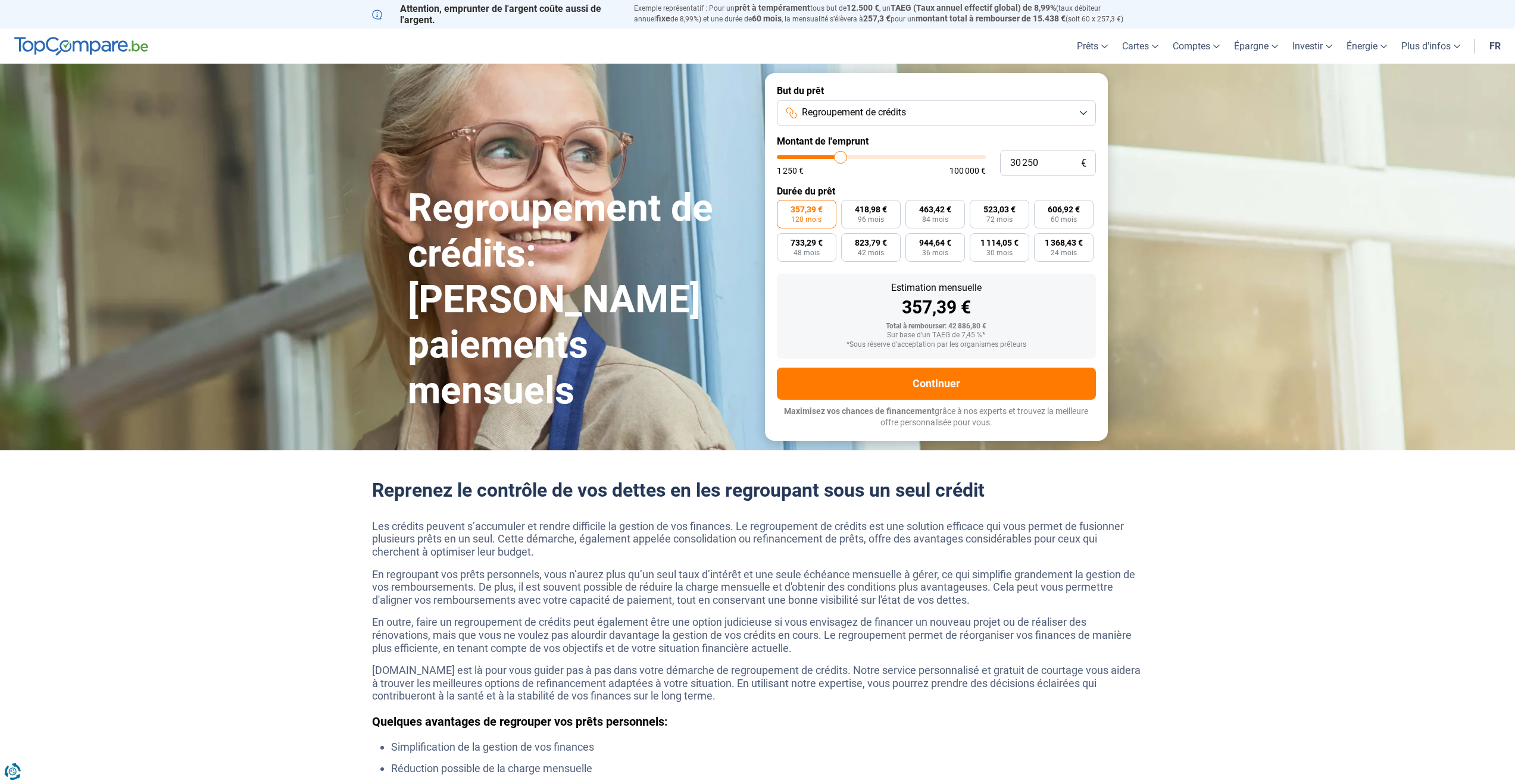
type input "30 000"
type input "30000"
click at [840, 156] on input "range" at bounding box center [881, 158] width 209 height 4
type input "31 250"
type input "31250"
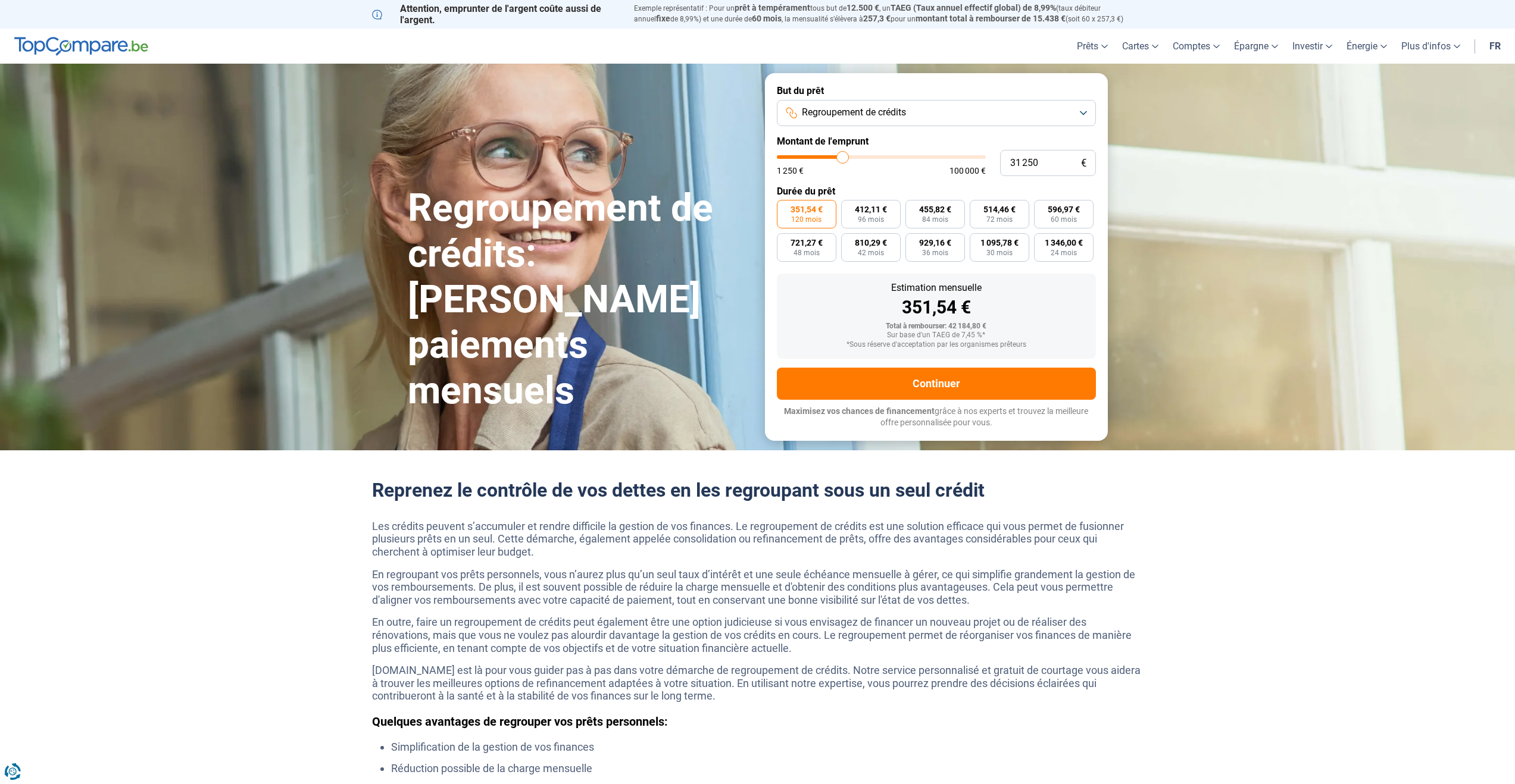
type input "31 500"
type input "31500"
type input "31 750"
type input "31750"
type input "32 250"
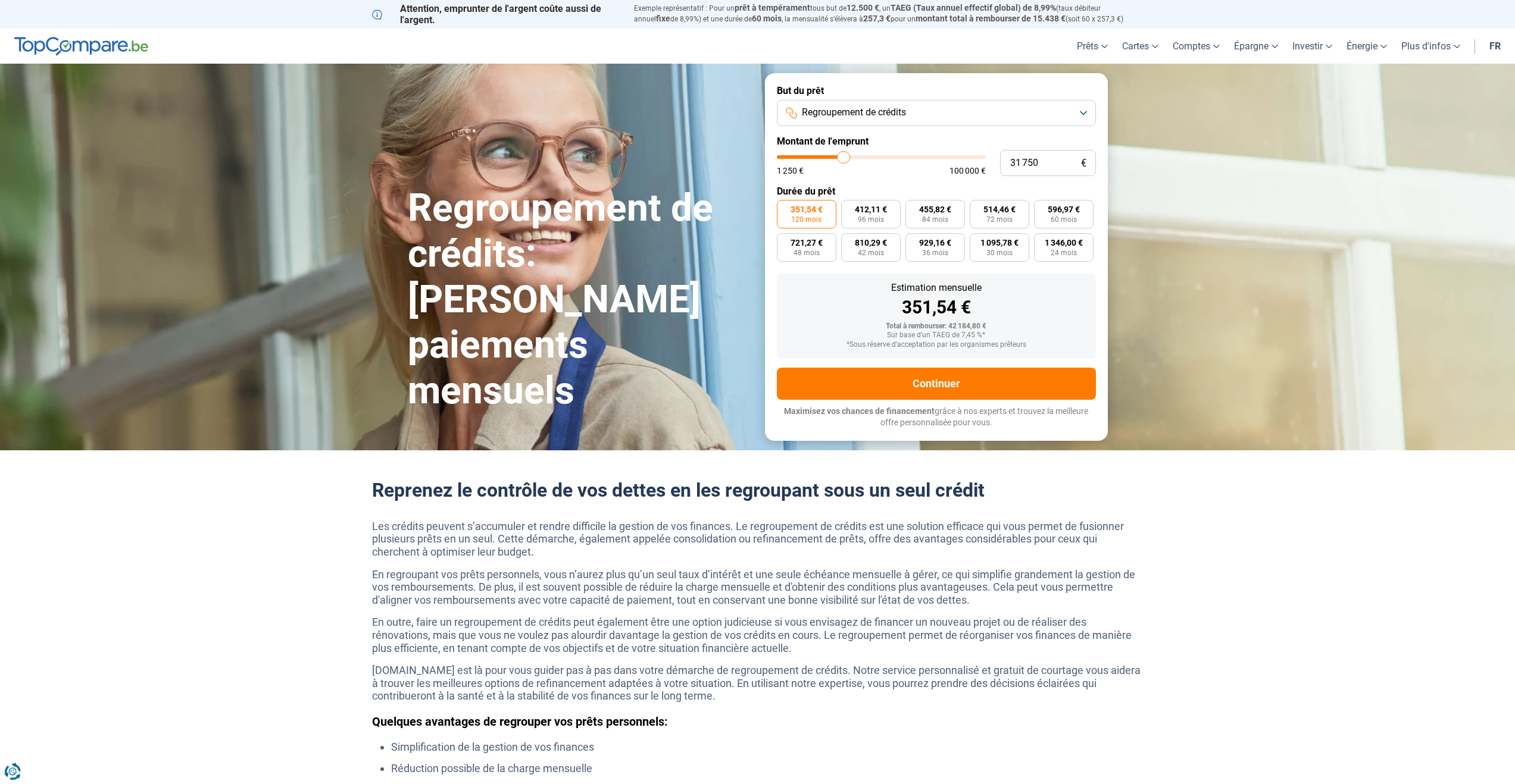
type input "32250"
type input "32 750"
type input "32750"
type input "33 000"
type input "33000"
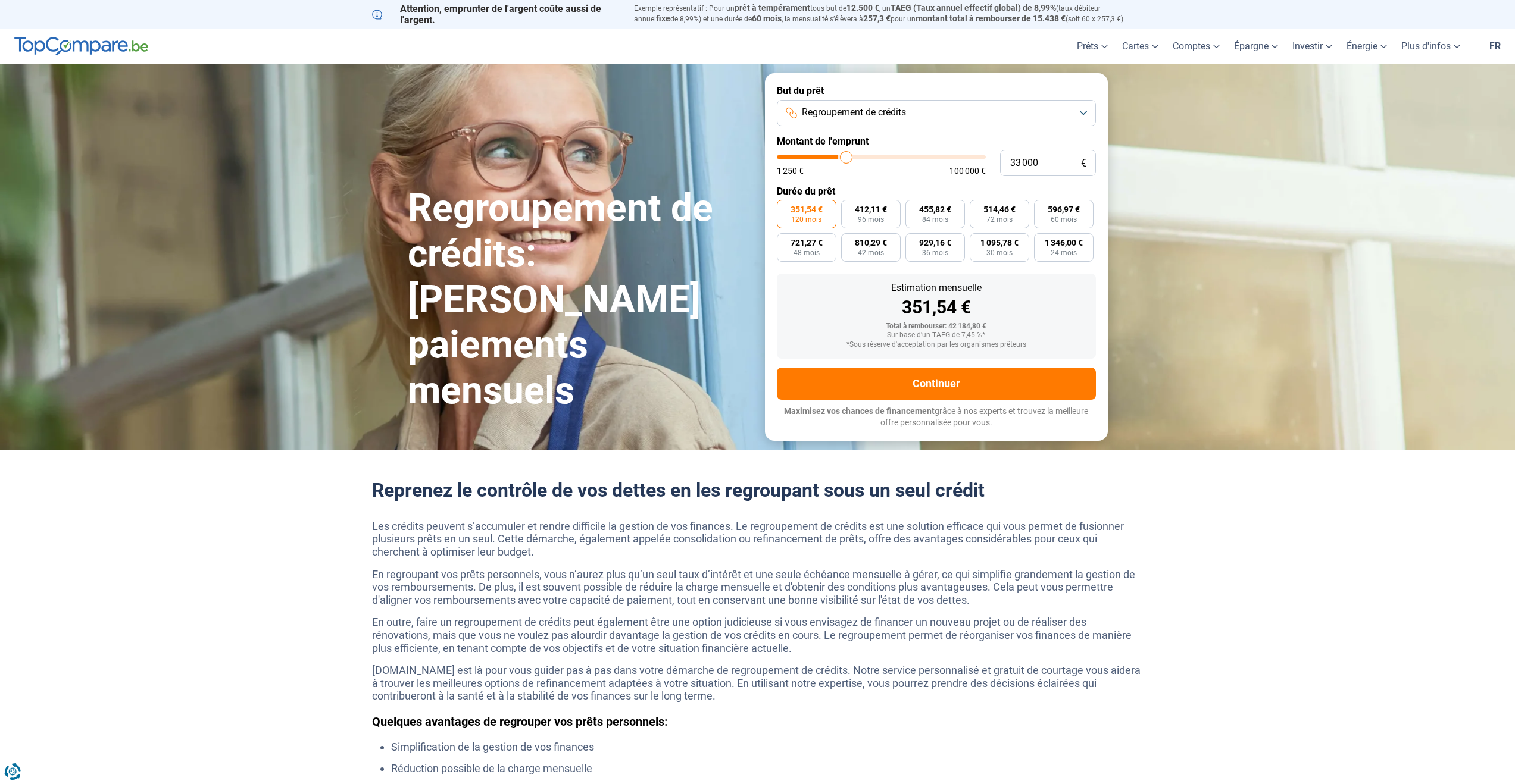
type input "33 250"
type input "33250"
type input "33 500"
type input "33500"
type input "33 750"
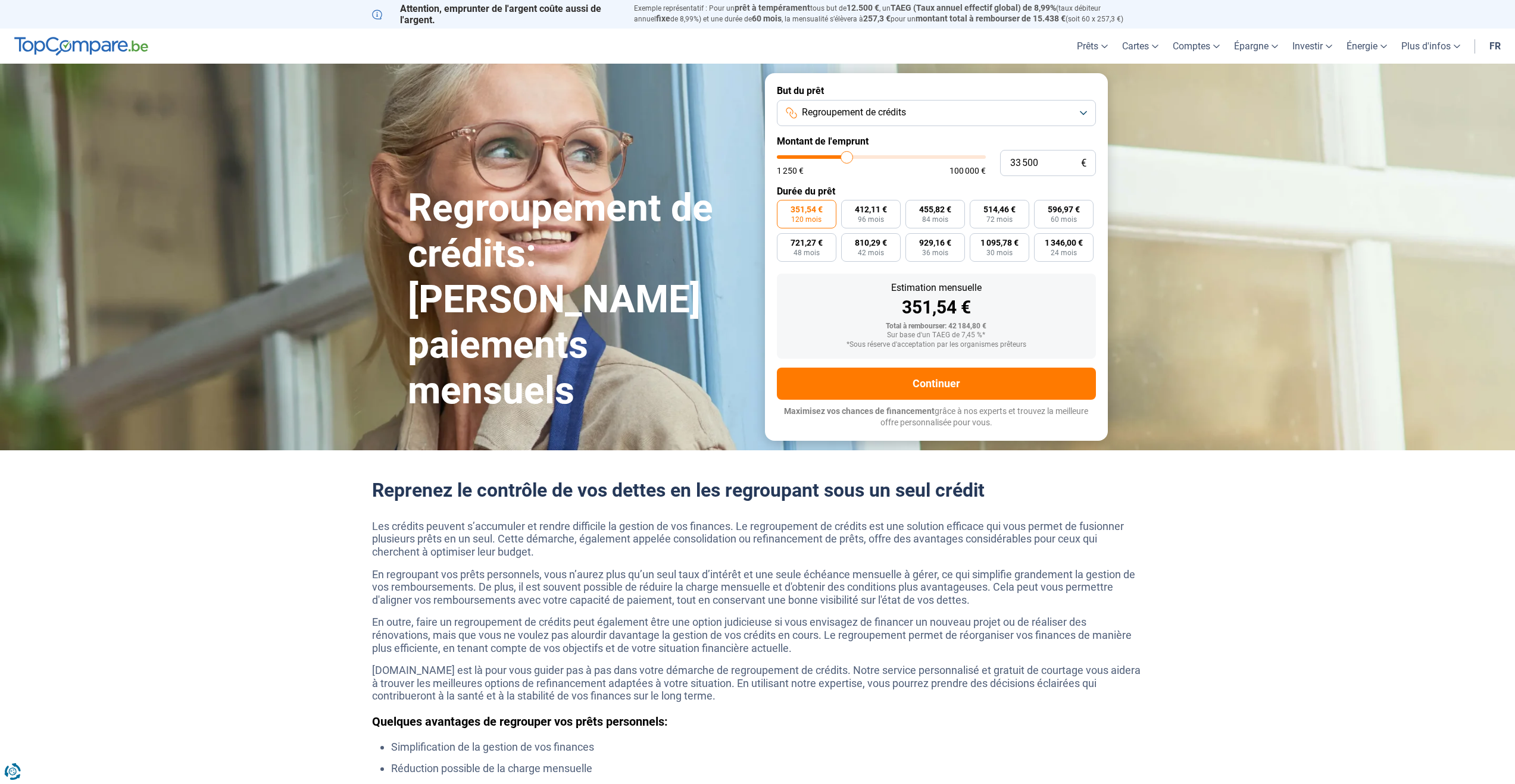
type input "33750"
type input "34 000"
type input "34000"
type input "34 250"
type input "34250"
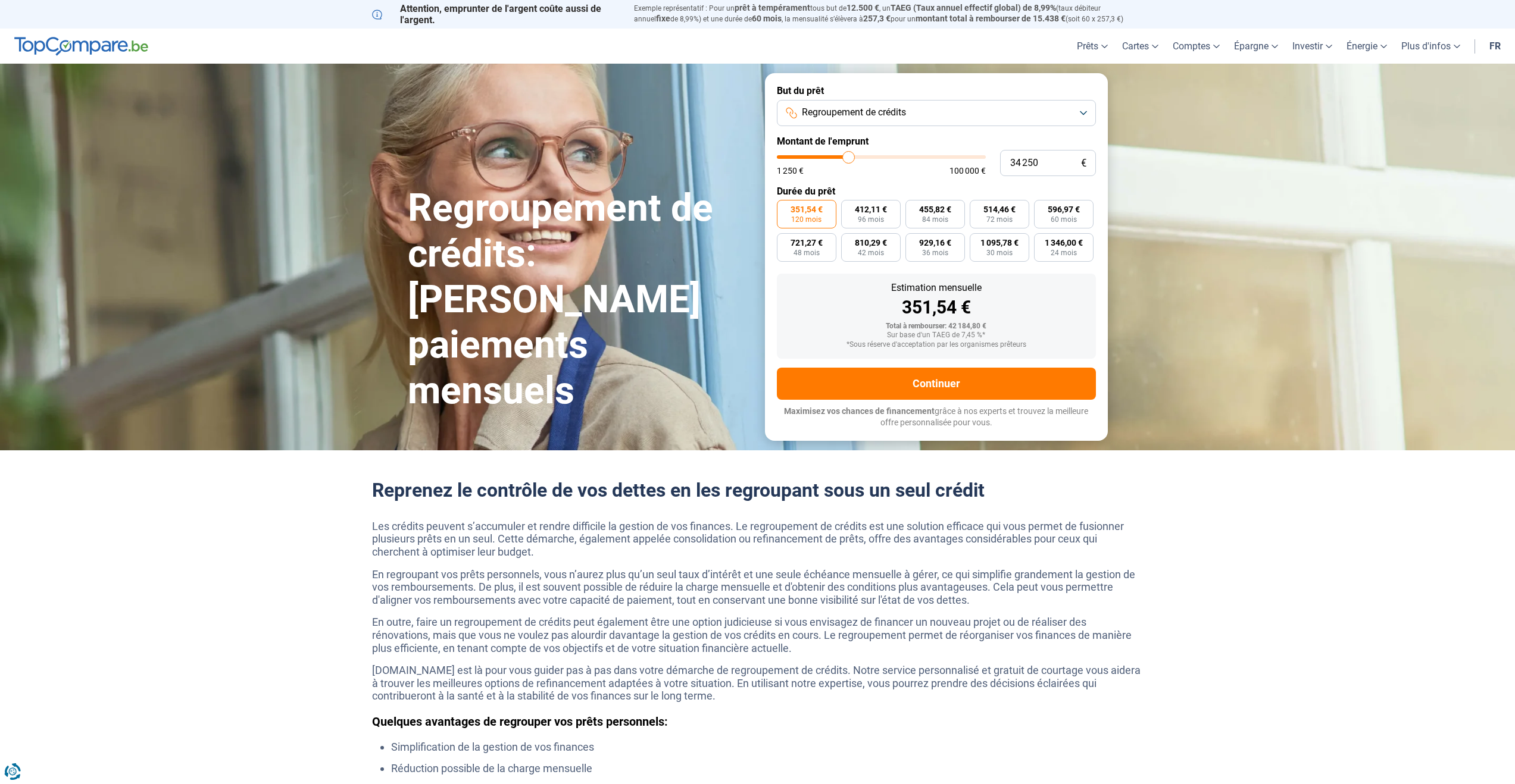
type input "34 500"
type input "34500"
type input "34 750"
type input "34750"
type input "35 000"
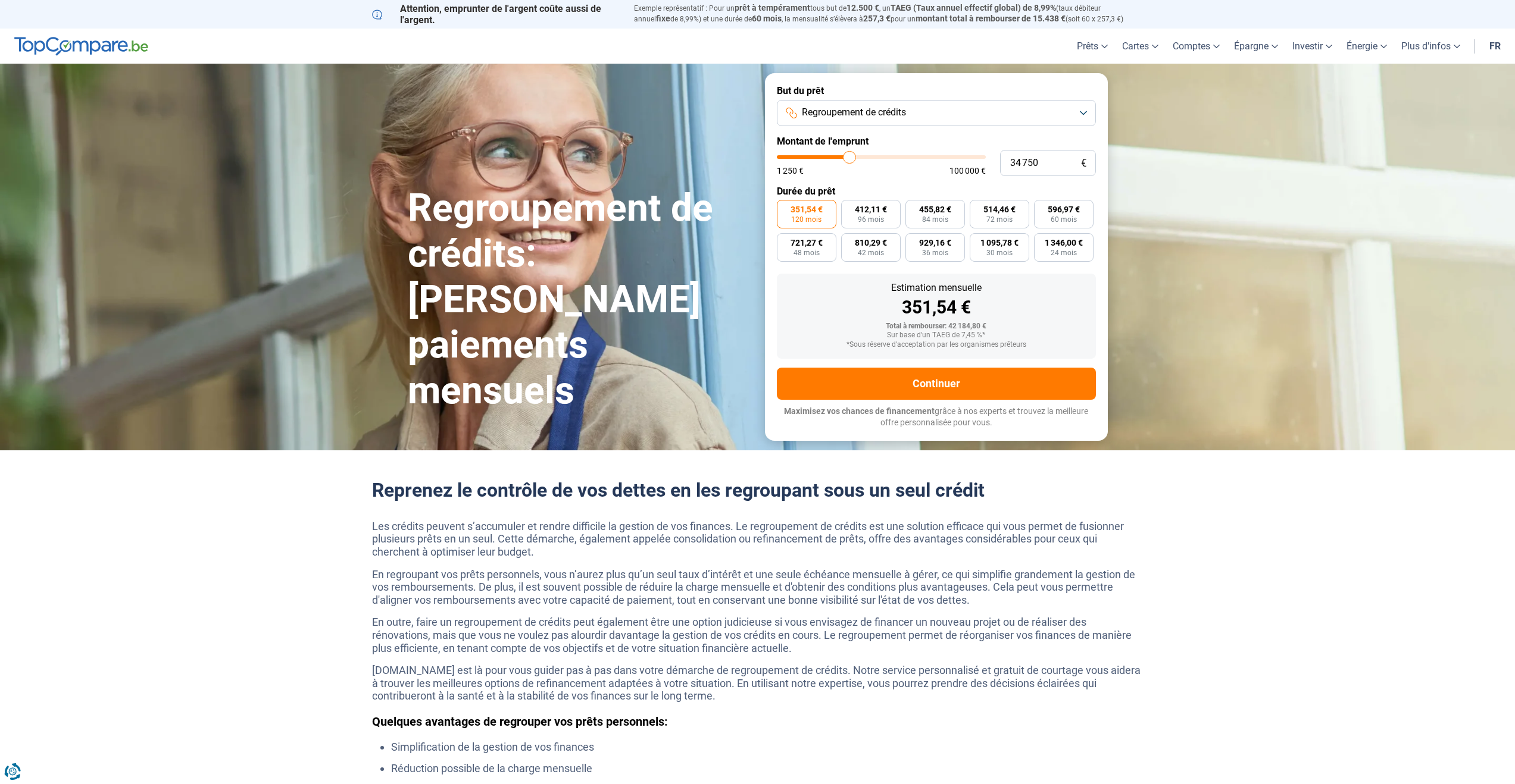
type input "35000"
type input "35 500"
type input "35500"
type input "35 750"
type input "35750"
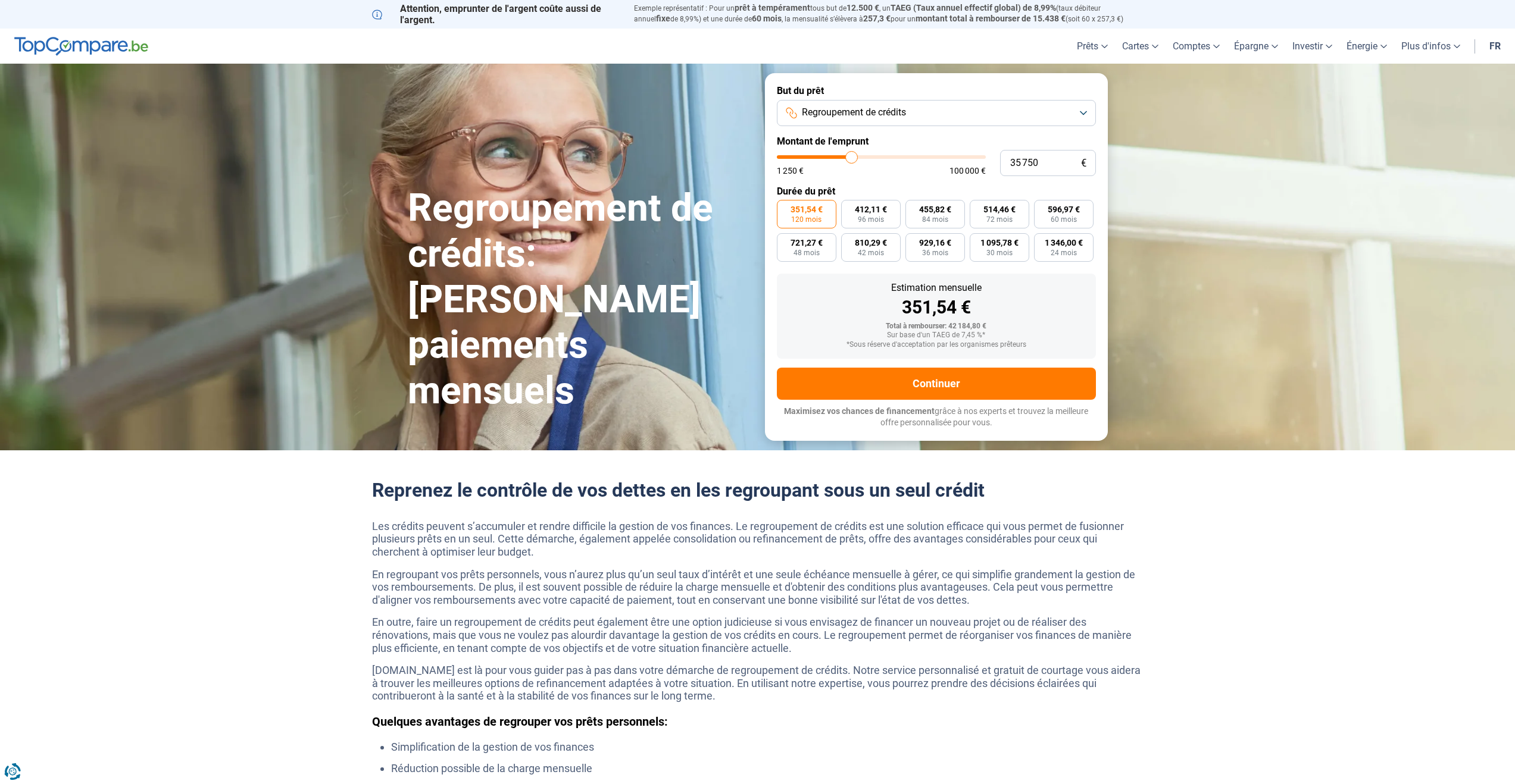
type input "36 000"
type input "36000"
type input "36 250"
type input "36250"
type input "36 500"
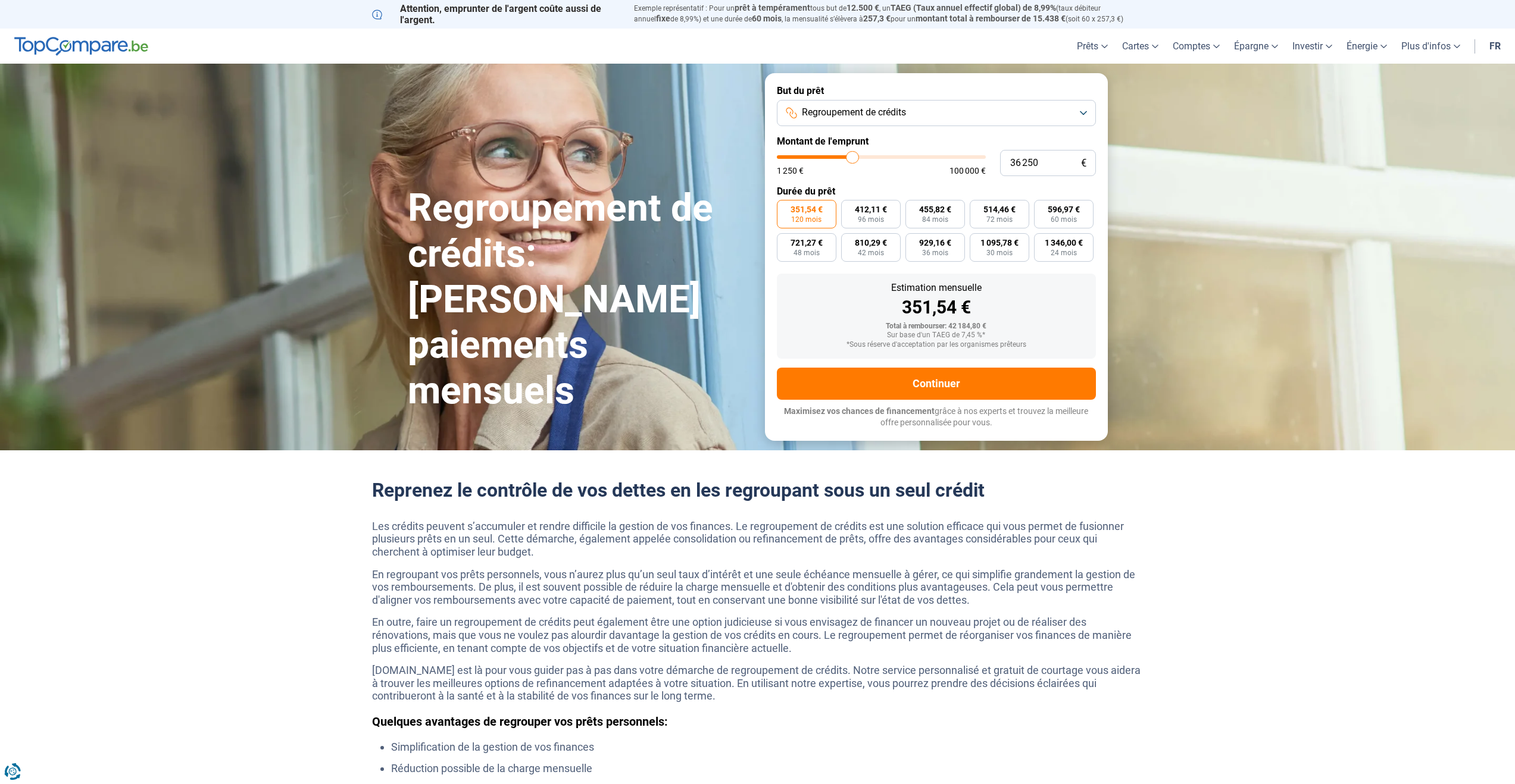
type input "36500"
type input "36 750"
type input "36750"
type input "37 000"
type input "37000"
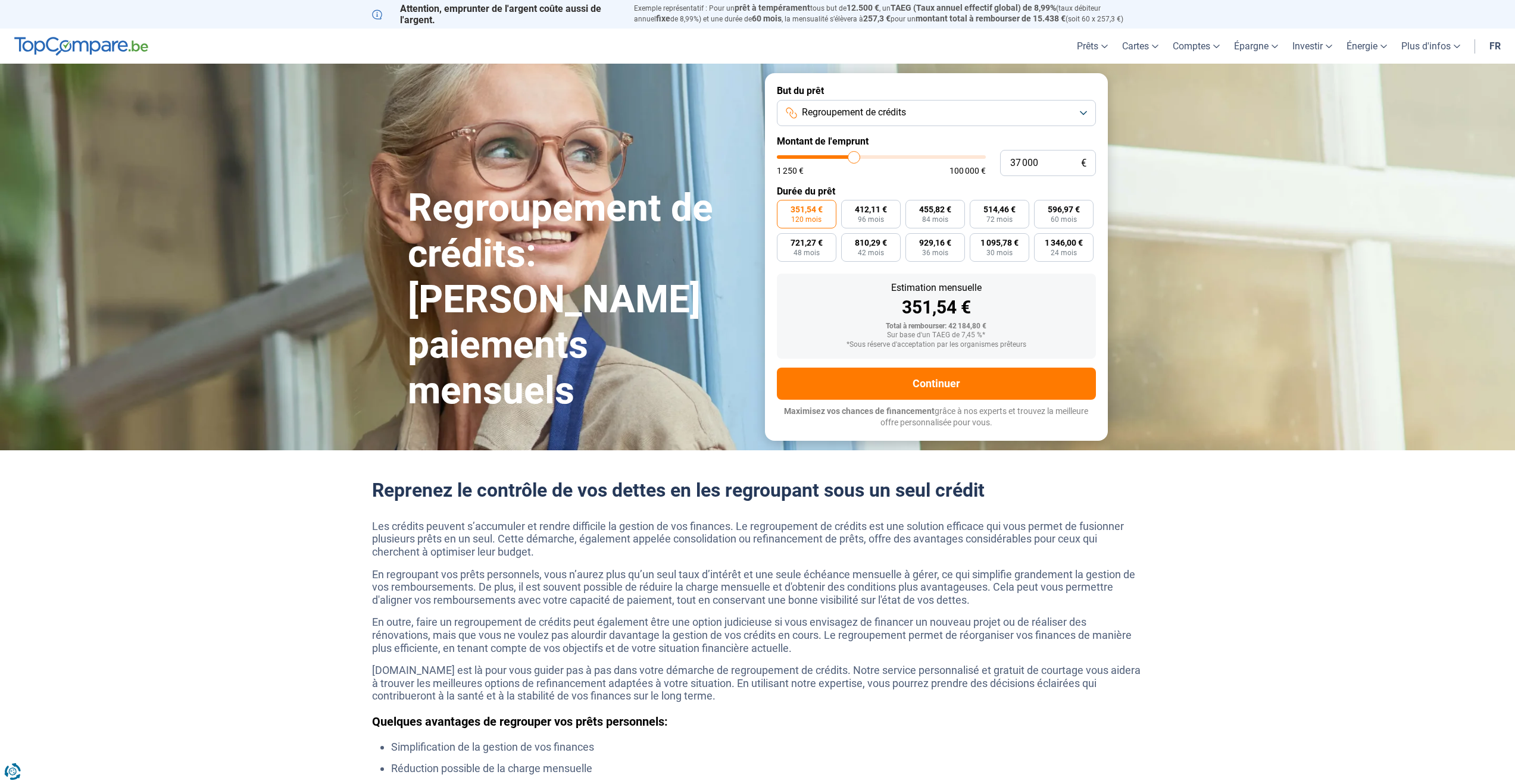
type input "37 250"
type input "37250"
type input "37 500"
drag, startPoint x: 842, startPoint y: 156, endPoint x: 870, endPoint y: 150, distance: 28.6
click at [870, 156] on input "range" at bounding box center [881, 158] width 209 height 4
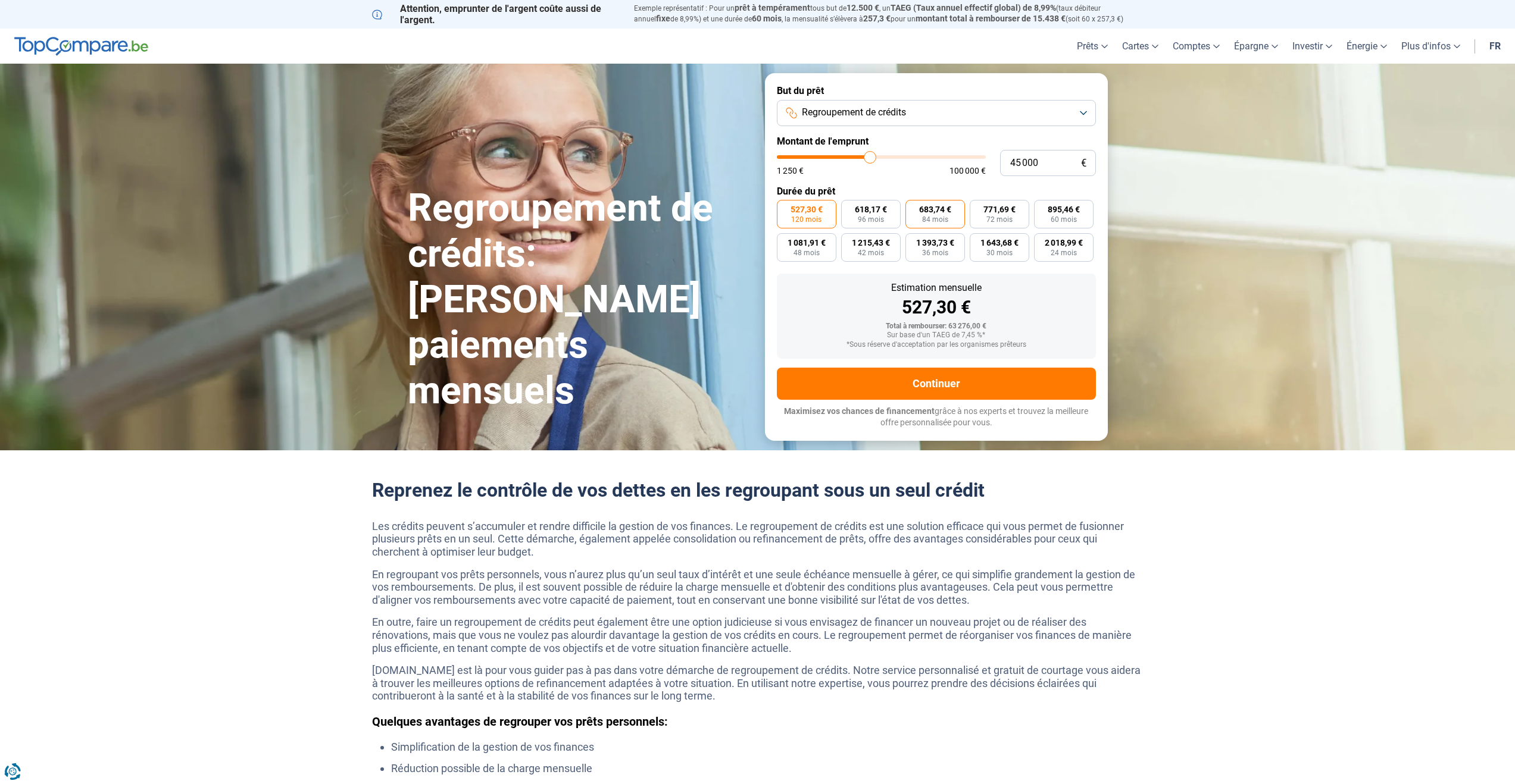
click at [924, 223] on span "84 mois" at bounding box center [936, 220] width 26 height 7
click at [913, 208] on input "683,74 € 84 mois" at bounding box center [909, 203] width 8 height 8
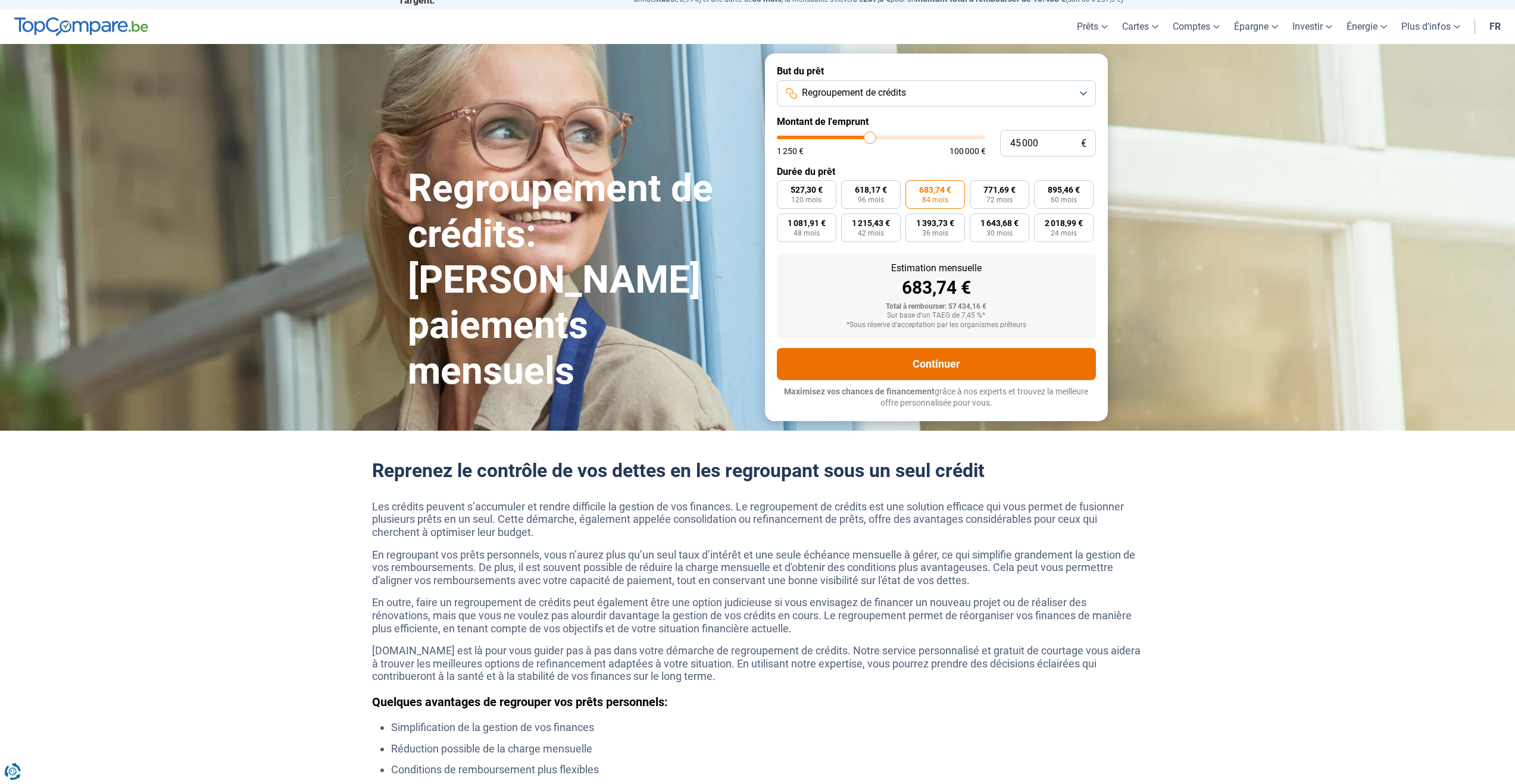
scroll to position [20, 0]
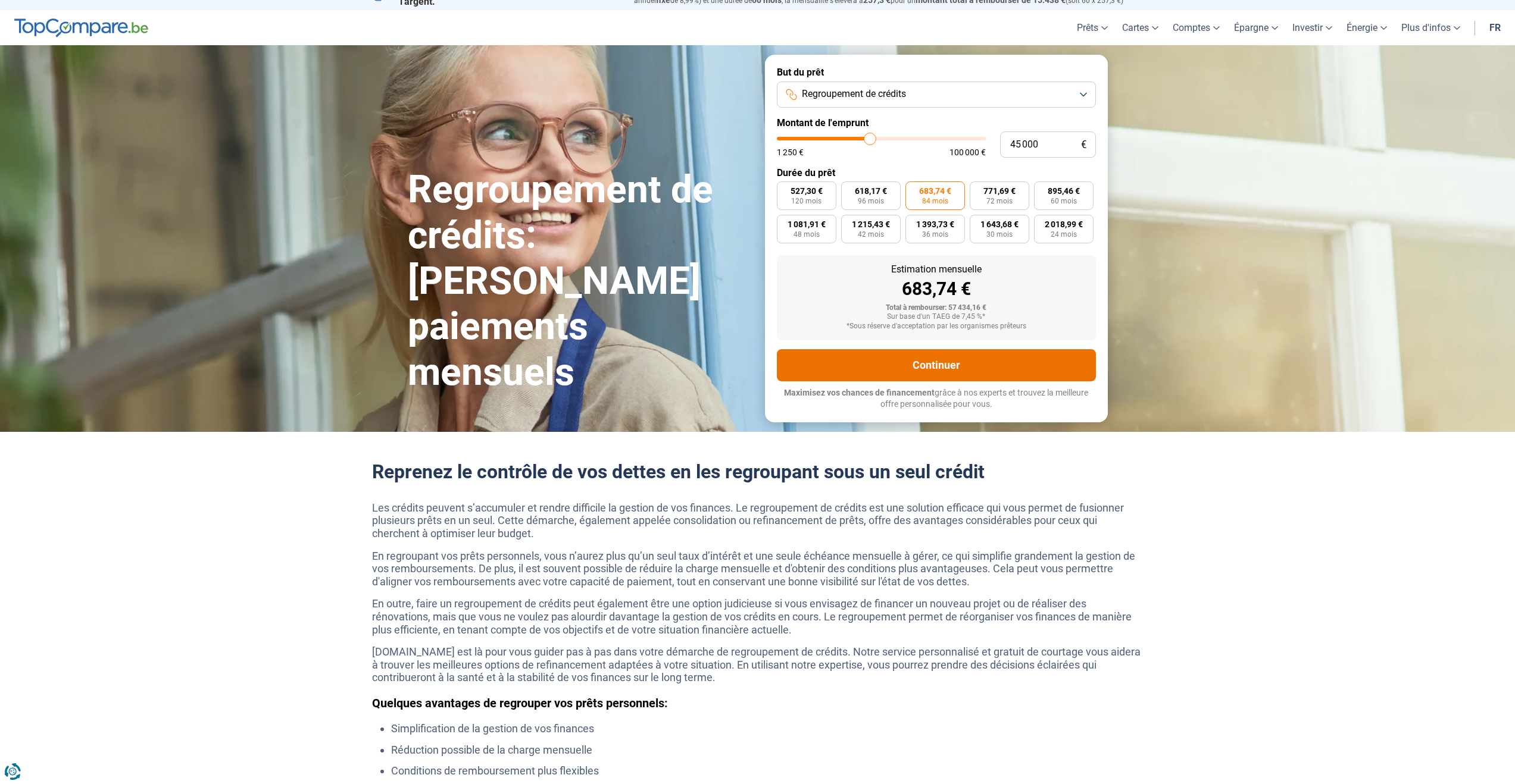
click at [968, 362] on button "Continuer" at bounding box center [937, 365] width 320 height 33
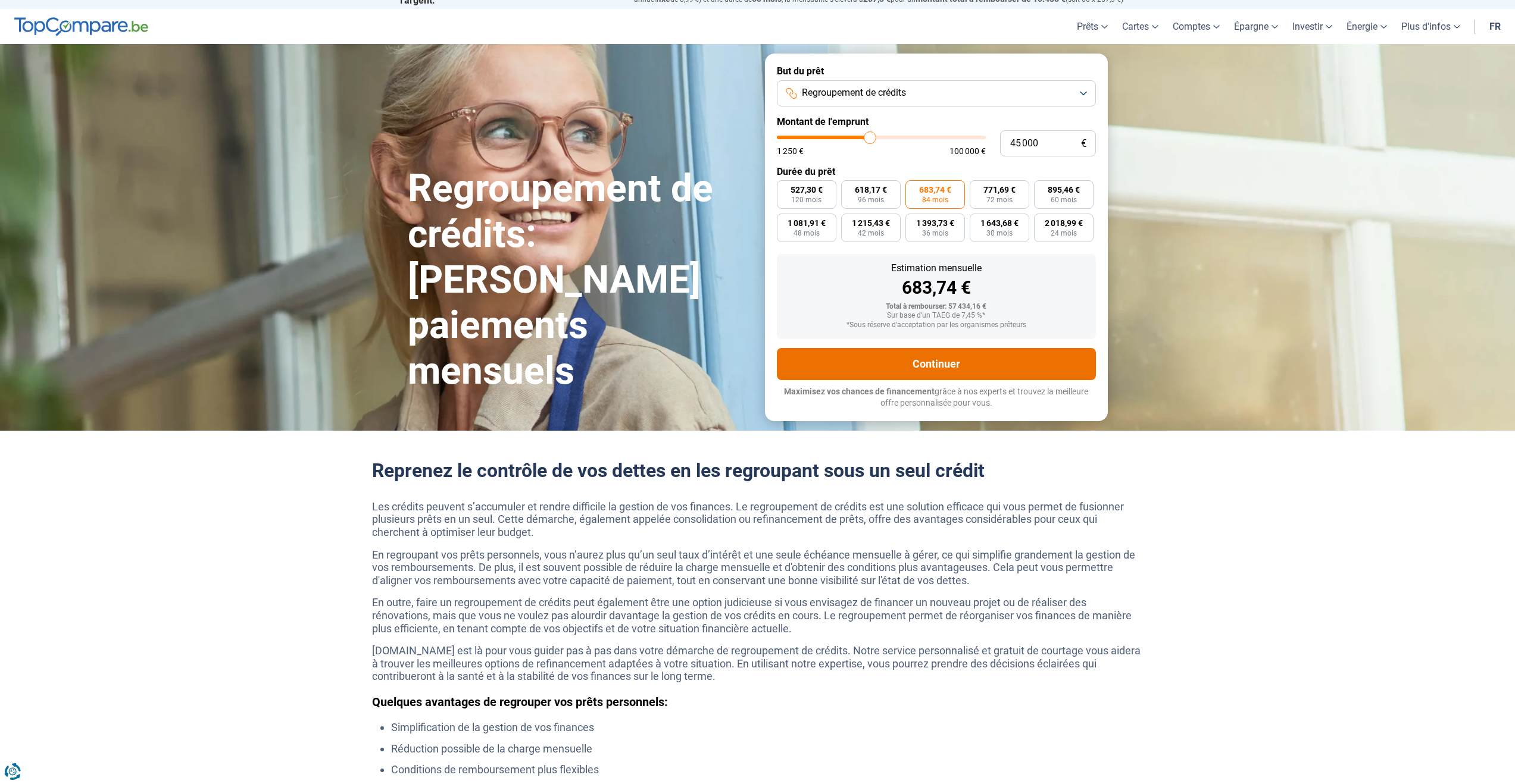
scroll to position [21, 0]
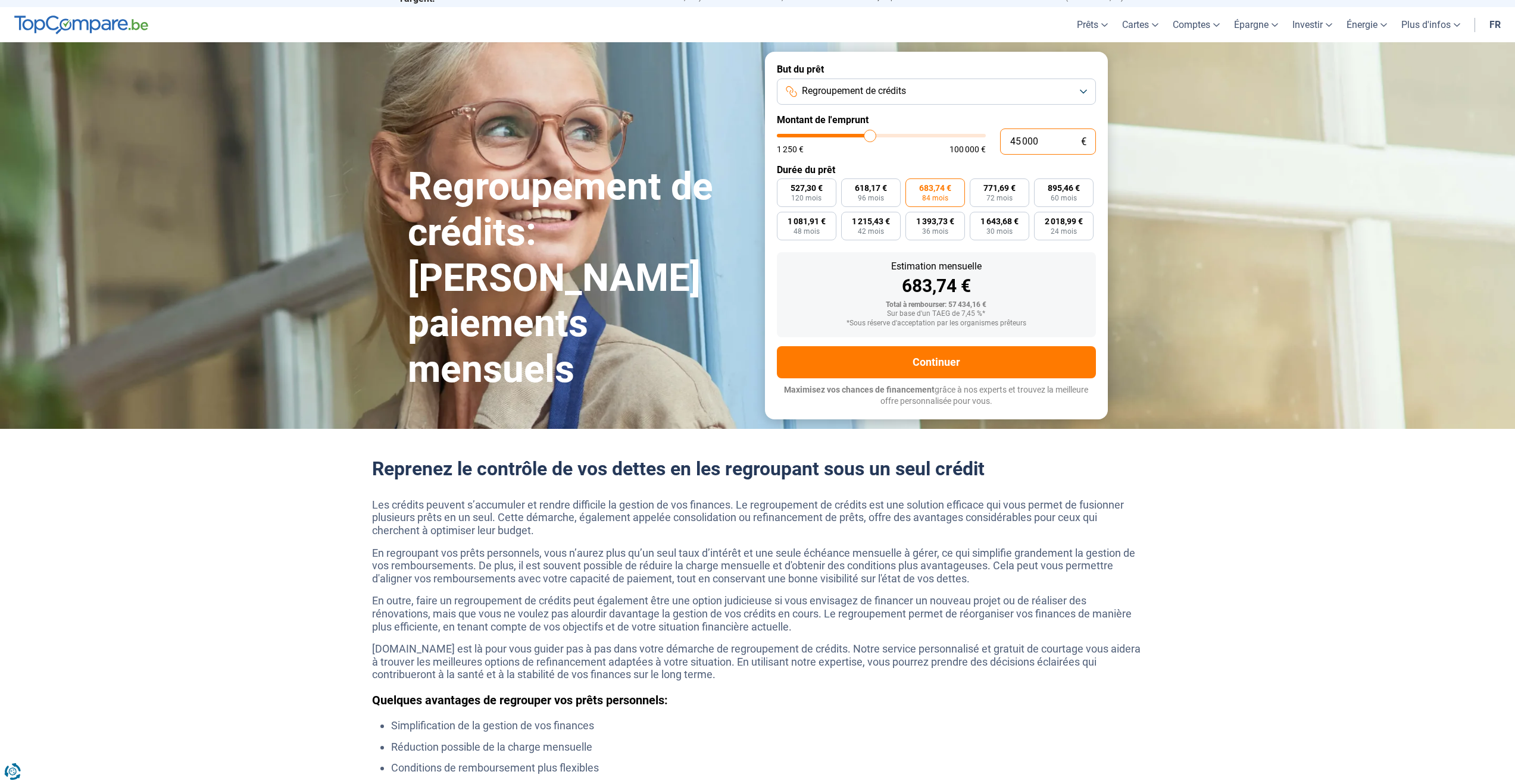
drag, startPoint x: 1038, startPoint y: 141, endPoint x: 787, endPoint y: 168, distance: 252.4
click at [1004, 139] on input "45 000" at bounding box center [1048, 142] width 96 height 26
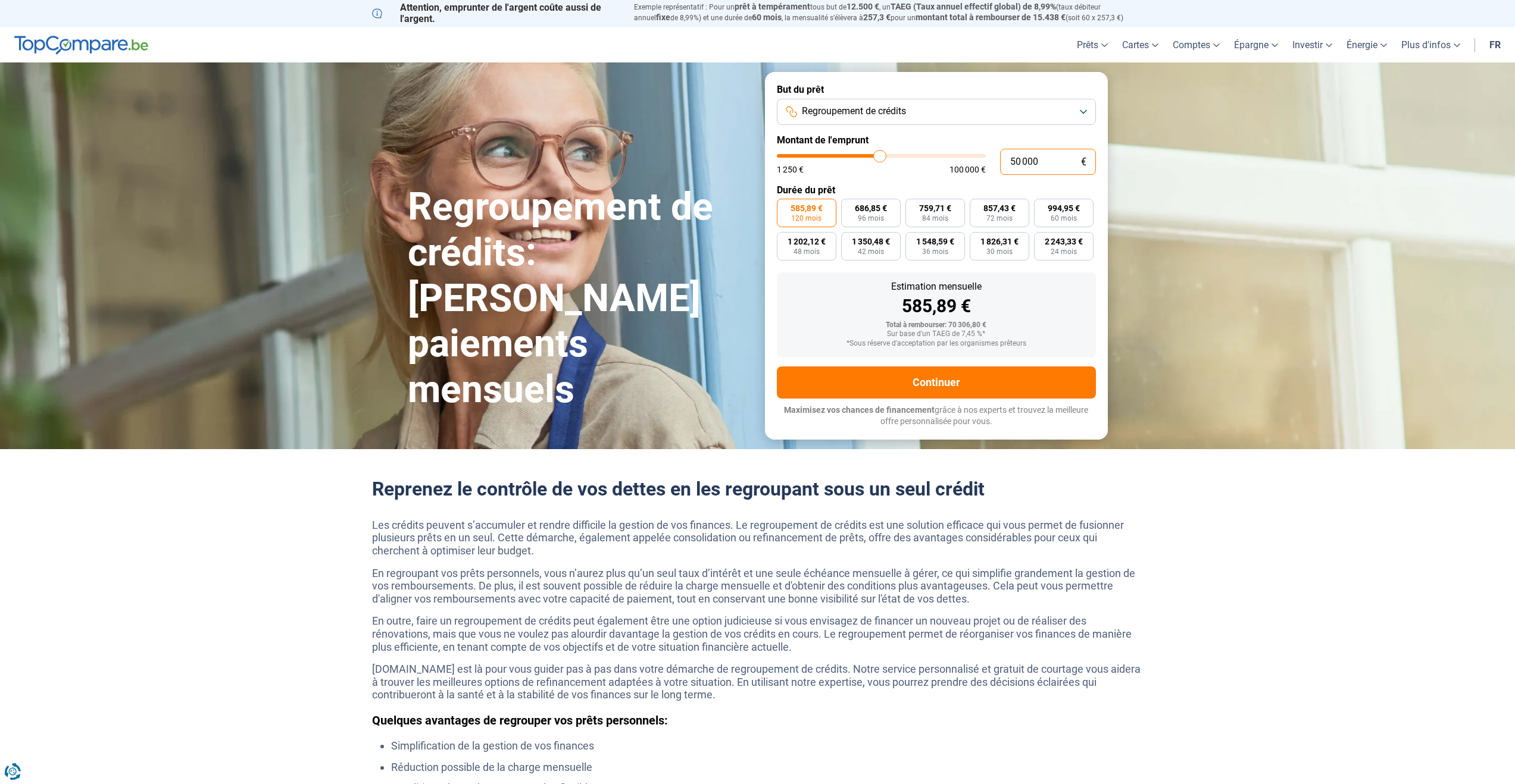
scroll to position [0, 0]
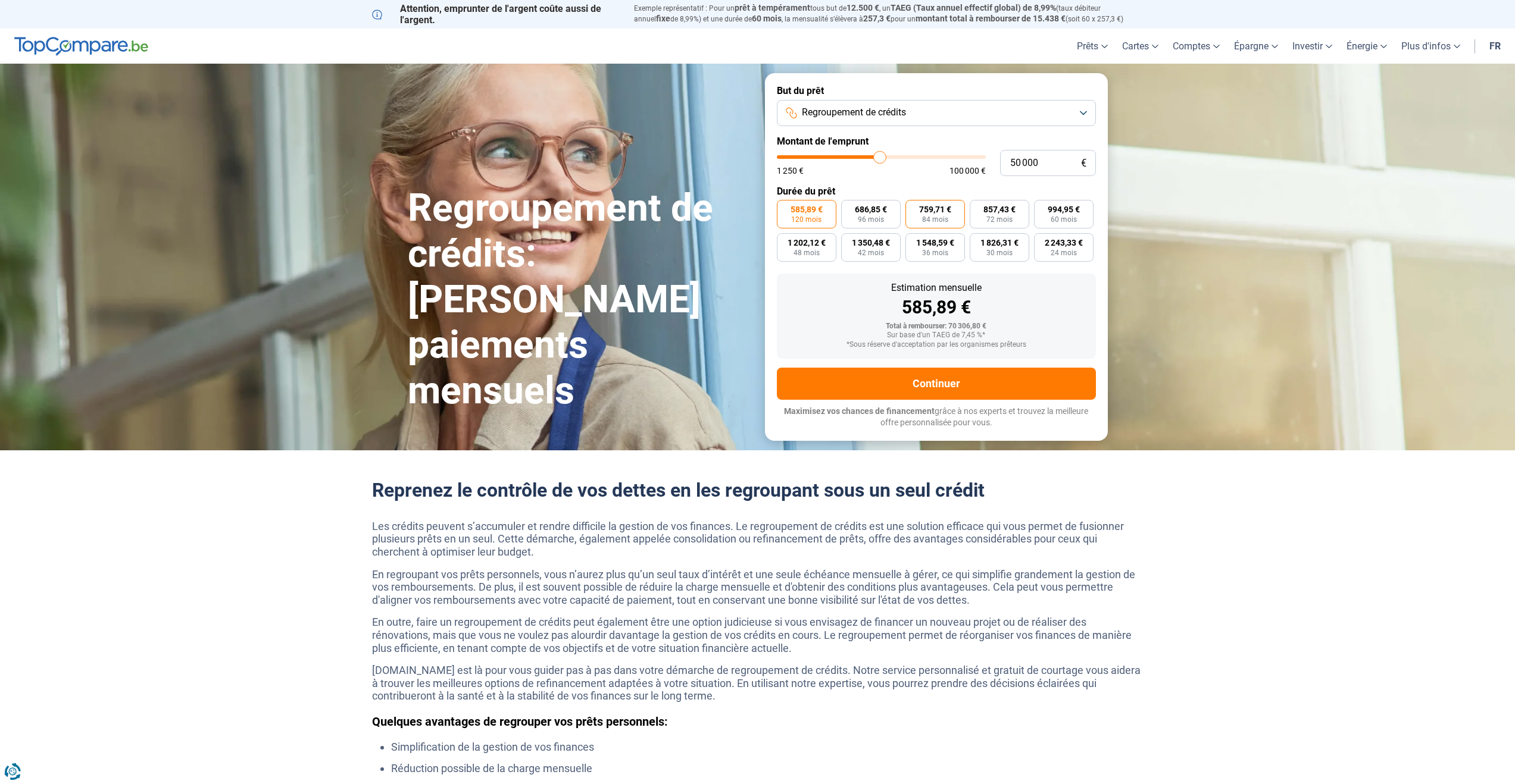
click at [938, 216] on span "84 mois" at bounding box center [936, 220] width 26 height 7
click at [913, 208] on input "759,71 € 84 mois" at bounding box center [909, 203] width 8 height 8
click at [938, 212] on span "759,71 €" at bounding box center [935, 209] width 33 height 8
click at [913, 208] on input "759,71 € 84 mois" at bounding box center [909, 203] width 8 height 8
click at [936, 216] on span "84 mois" at bounding box center [936, 220] width 26 height 7
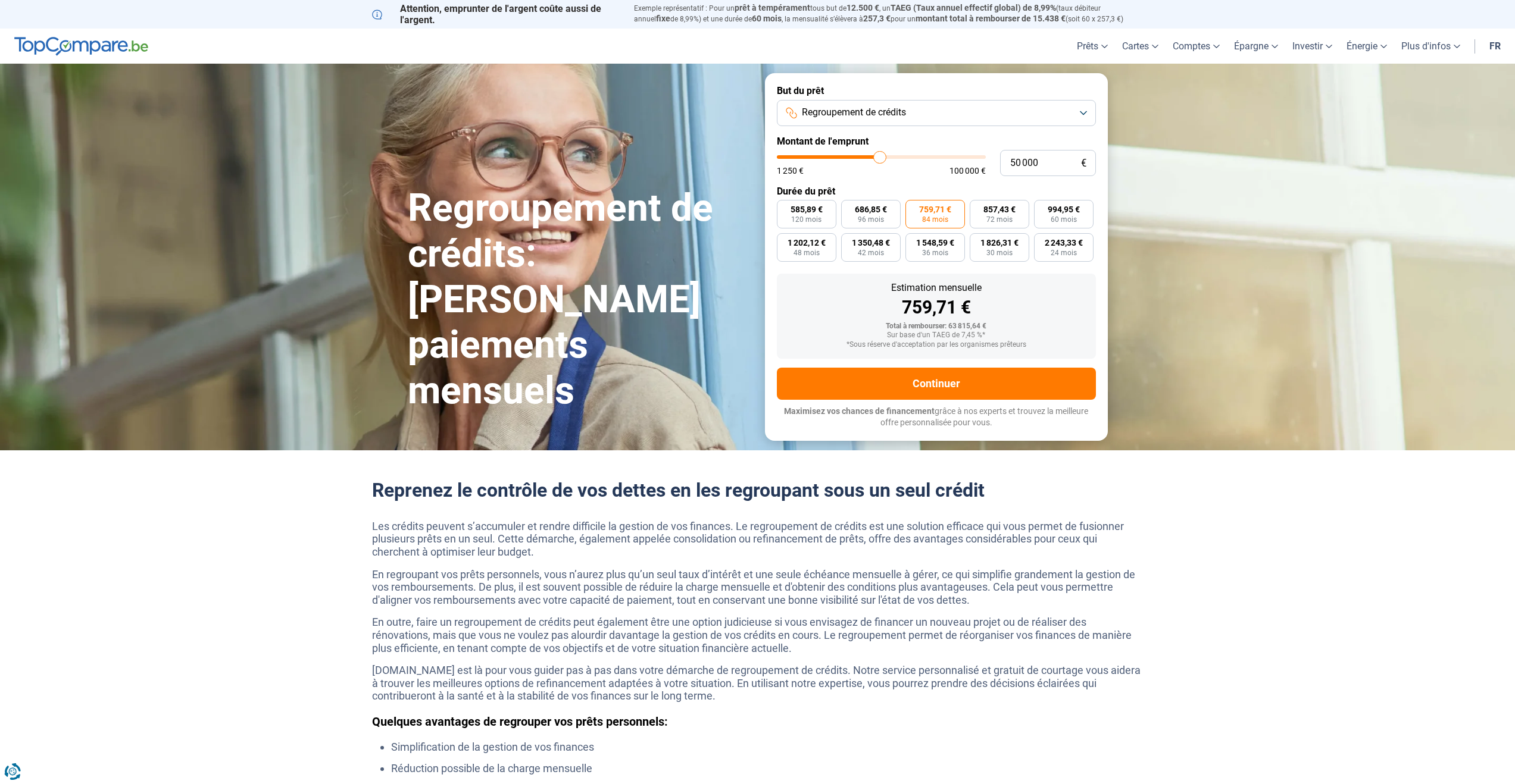
click at [913, 208] on input "759,71 € 84 mois" at bounding box center [909, 203] width 8 height 8
click at [936, 216] on span "84 mois" at bounding box center [936, 220] width 26 height 7
click at [913, 208] on input "759,71 € 84 mois" at bounding box center [909, 203] width 8 height 8
click at [792, 205] on span "585,89 €" at bounding box center [806, 209] width 33 height 8
click at [784, 205] on input "585,89 € 120 mois" at bounding box center [781, 203] width 8 height 8
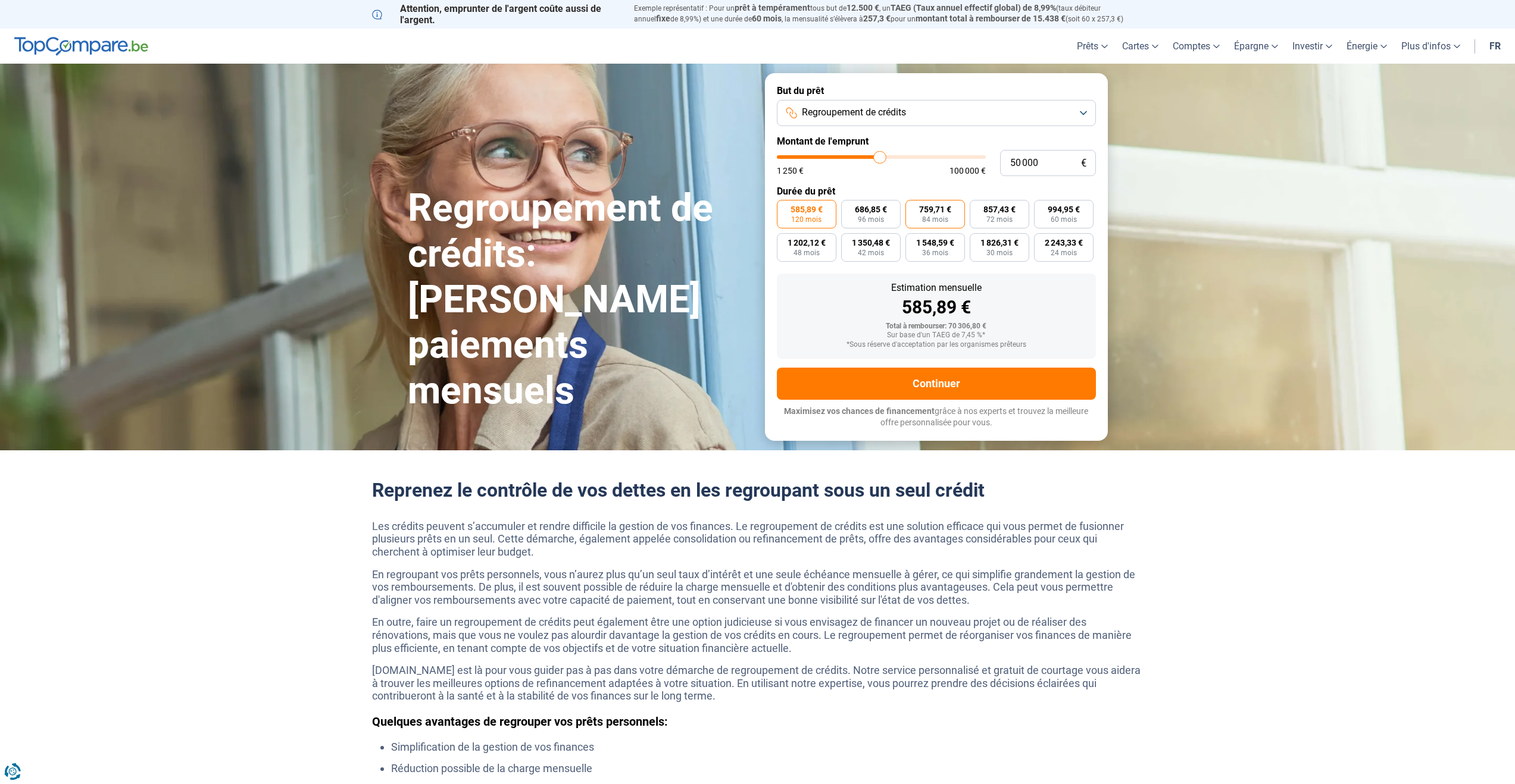
click at [943, 216] on span "84 mois" at bounding box center [936, 220] width 26 height 7
click at [913, 208] on input "759,71 € 84 mois" at bounding box center [909, 203] width 8 height 8
click at [963, 385] on button "Continuer" at bounding box center [937, 384] width 320 height 33
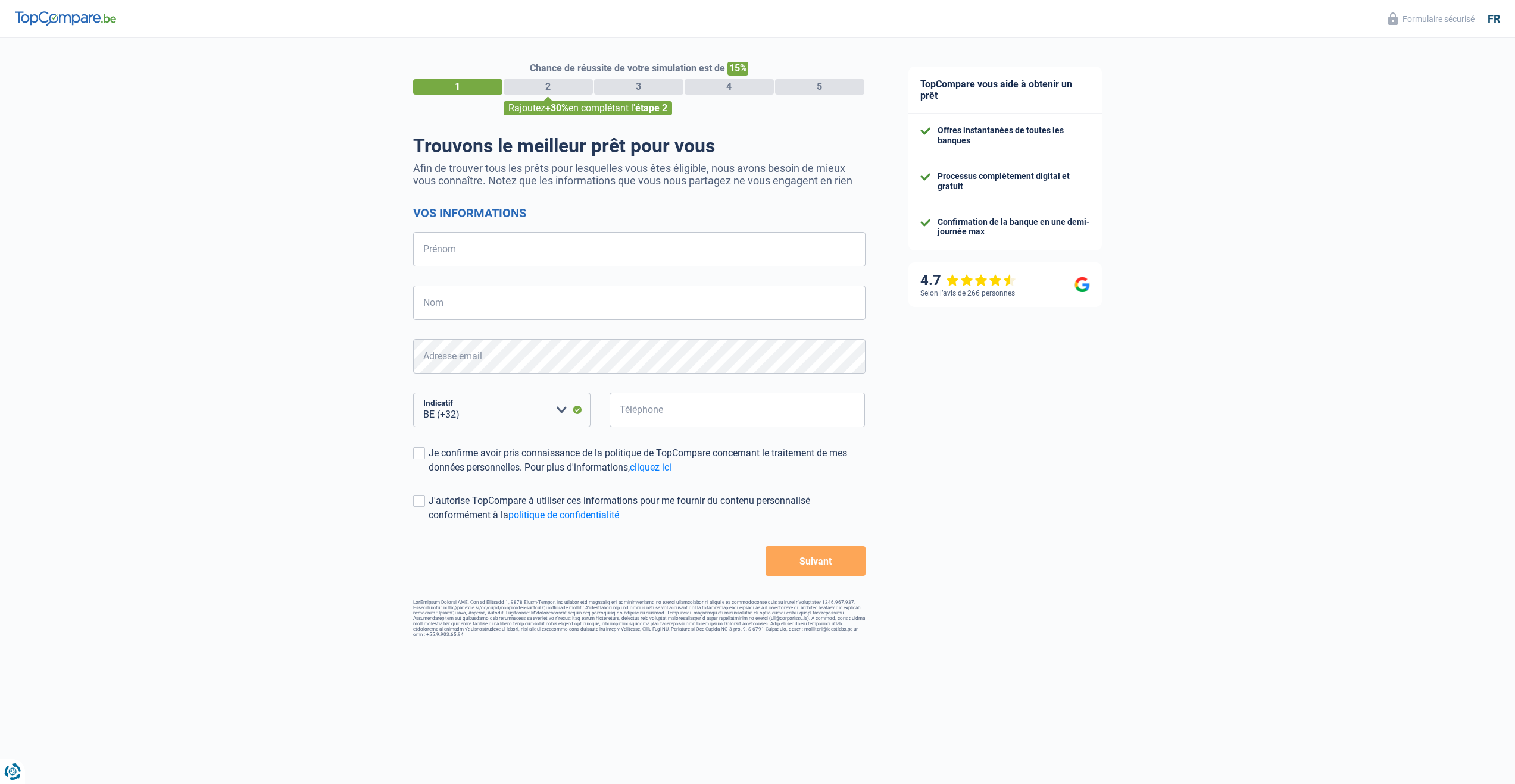
select select "32"
click at [472, 251] on input "Prénom" at bounding box center [639, 249] width 452 height 34
type input "Full"
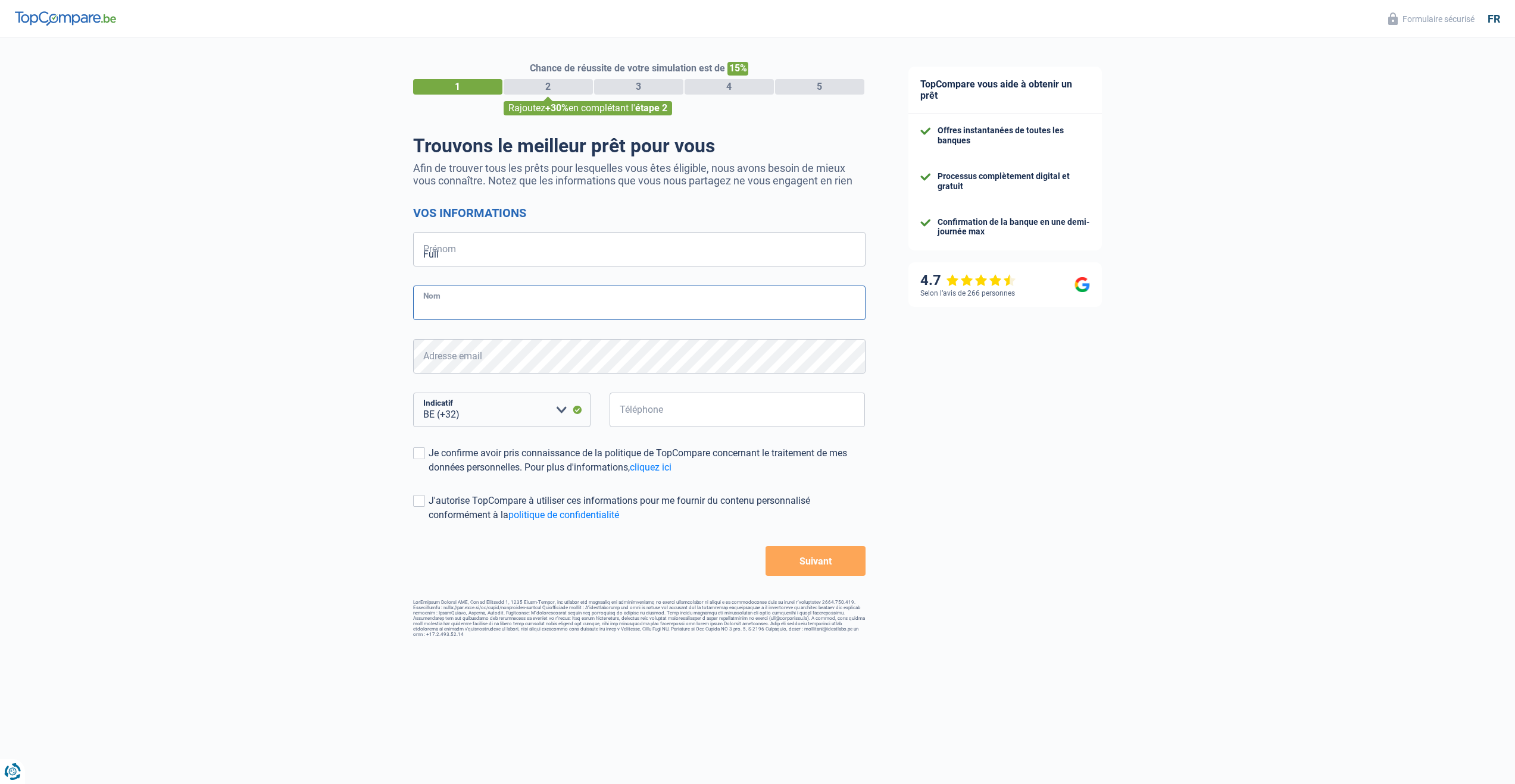
type input "gaz"
click at [653, 415] on input "Téléphone" at bounding box center [738, 409] width 256 height 34
click at [661, 407] on input "Téléphone" at bounding box center [738, 409] width 256 height 34
type input "497897879"
click at [417, 454] on span at bounding box center [419, 454] width 12 height 12
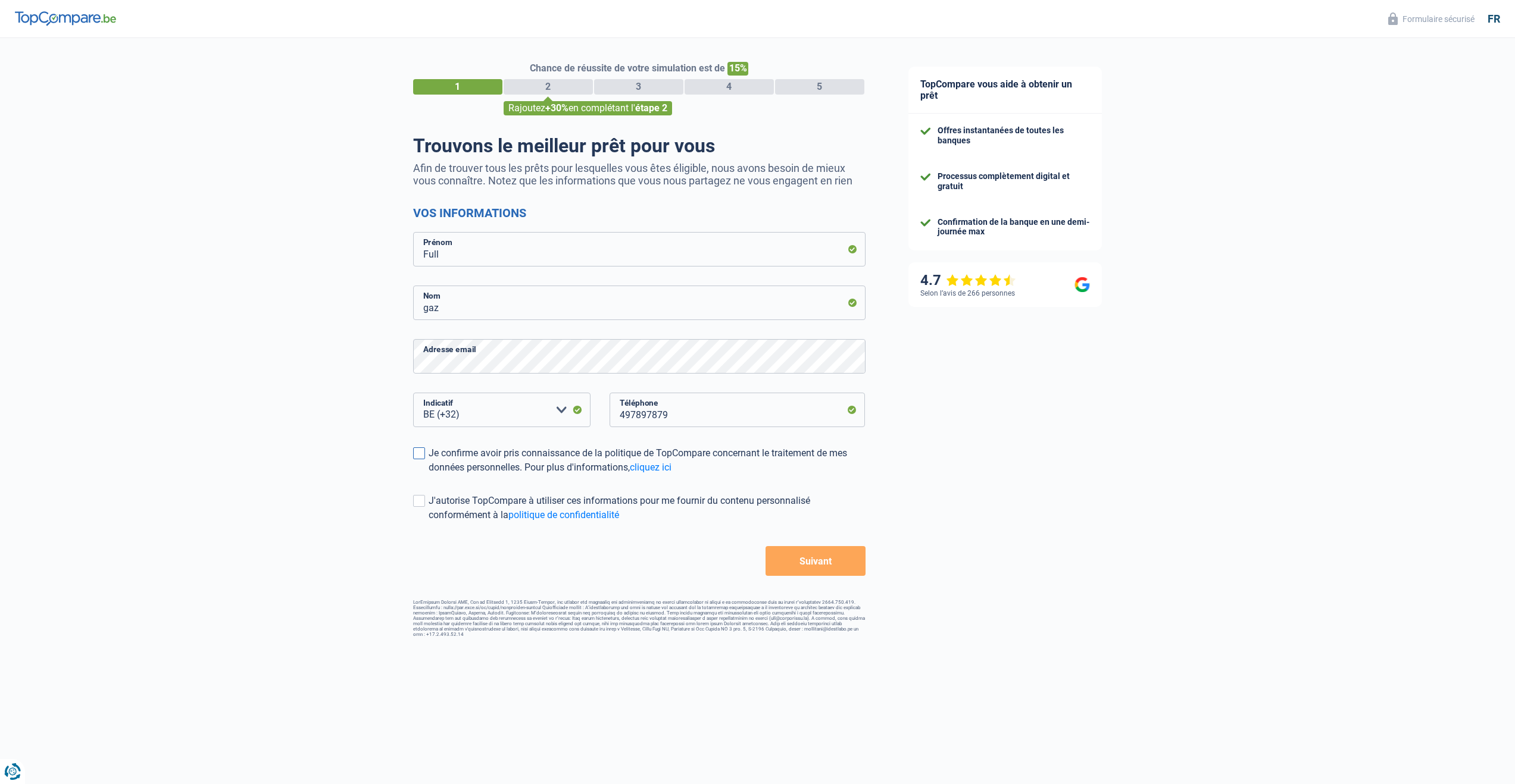
click at [429, 475] on input "Je confirme avoir pris connaissance de la politique de TopCompare concernant le…" at bounding box center [429, 475] width 0 height 0
click at [842, 561] on button "Suivant" at bounding box center [815, 561] width 99 height 30
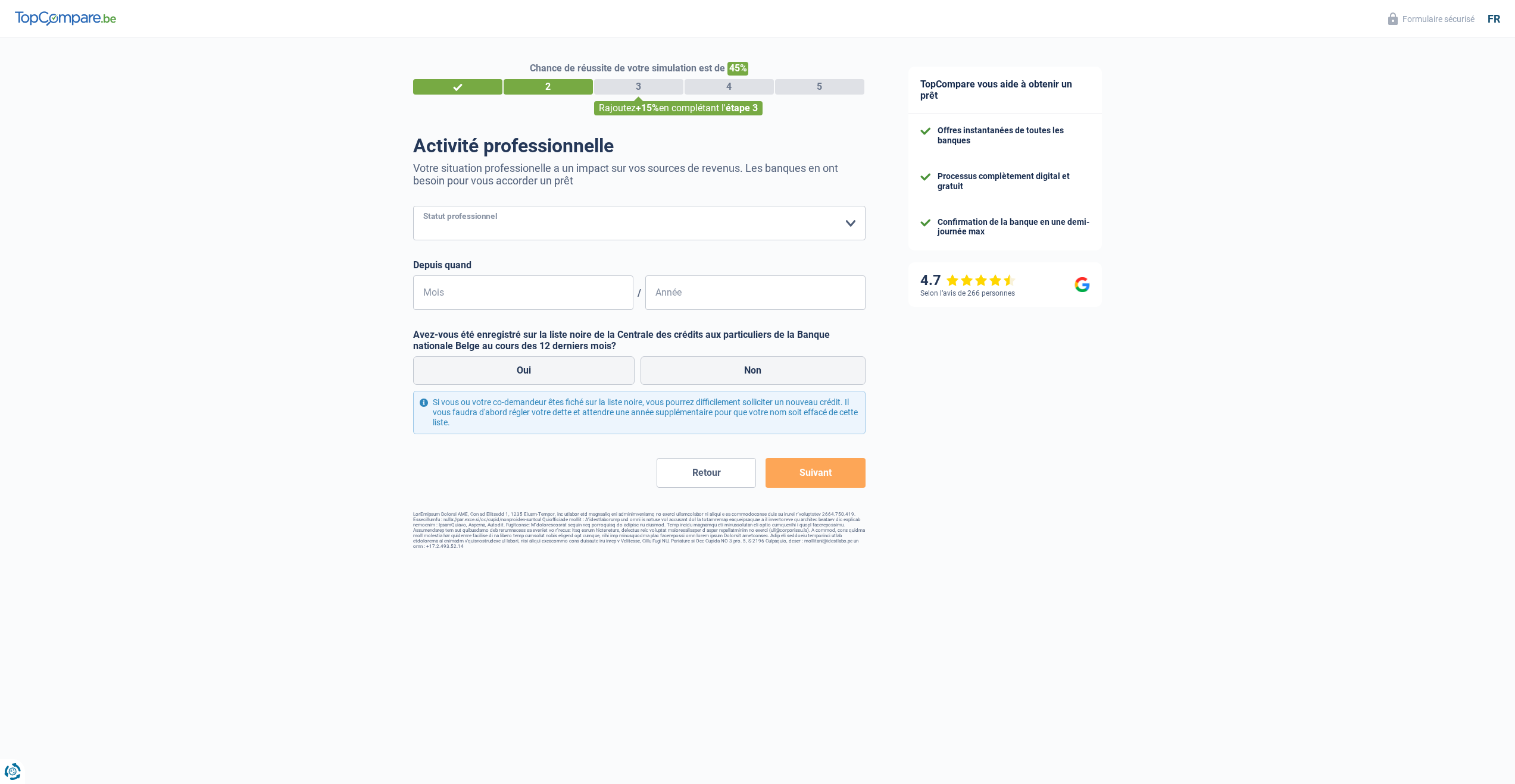
click at [479, 223] on select "Ouvrier Employé privé Employé public Invalide Indépendant Pensionné Chômeur Mut…" at bounding box center [639, 223] width 452 height 34
select select "independent"
click at [413, 206] on select "Ouvrier Employé privé Employé public Invalide Indépendant Pensionné Chômeur Mut…" at bounding box center [639, 223] width 452 height 34
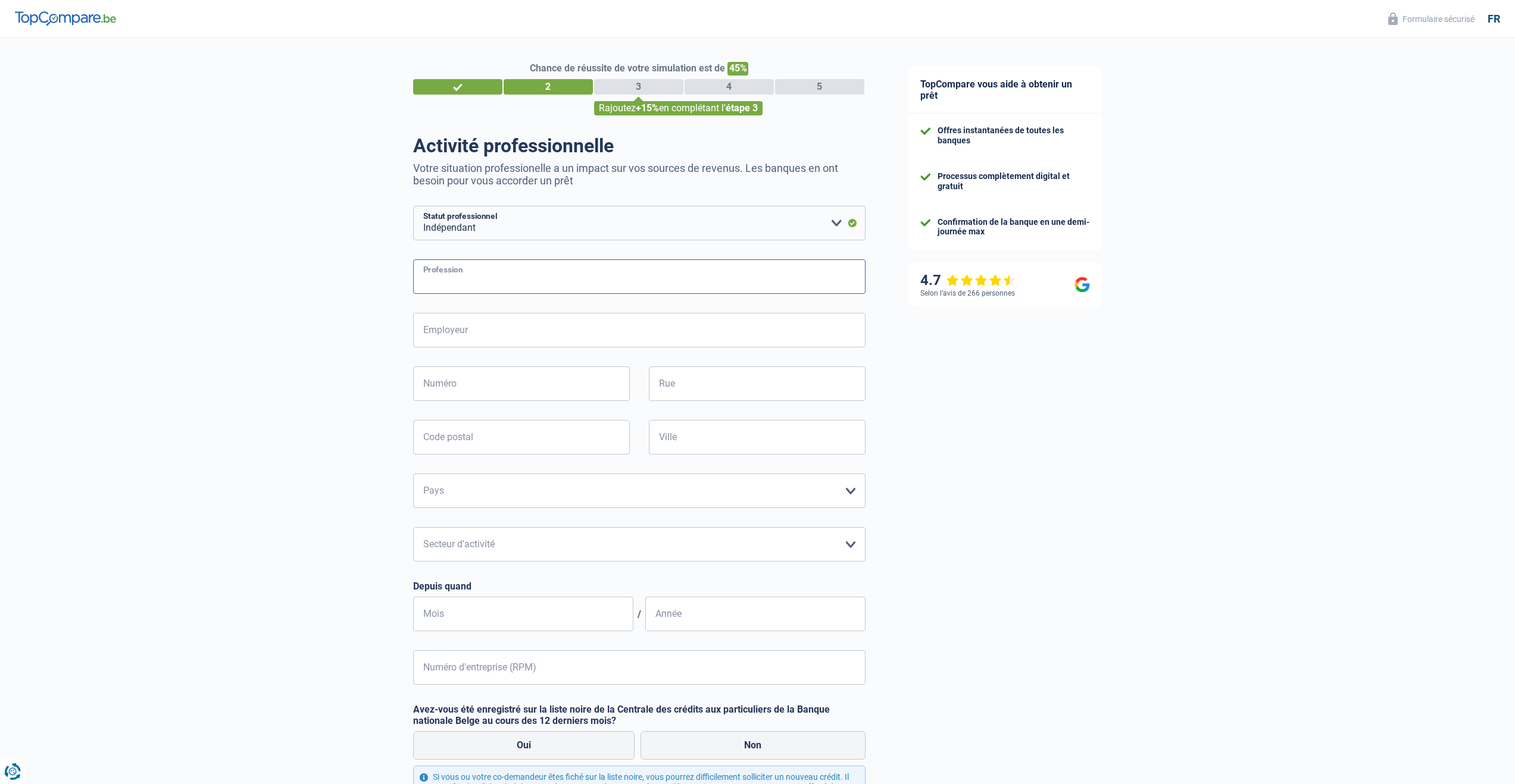
click at [474, 273] on input "Profession" at bounding box center [639, 276] width 452 height 34
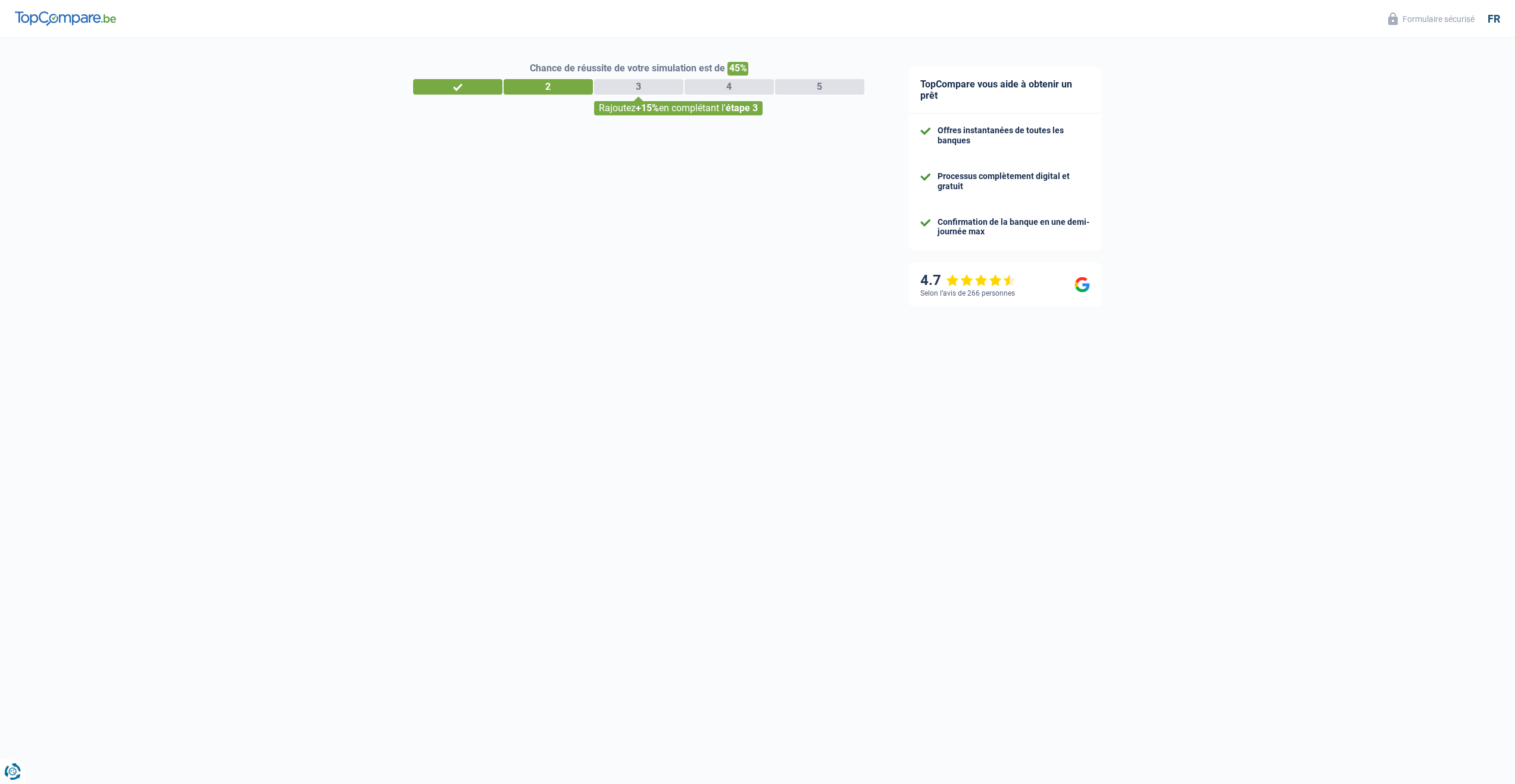
select select "32"
